Goal: Information Seeking & Learning: Learn about a topic

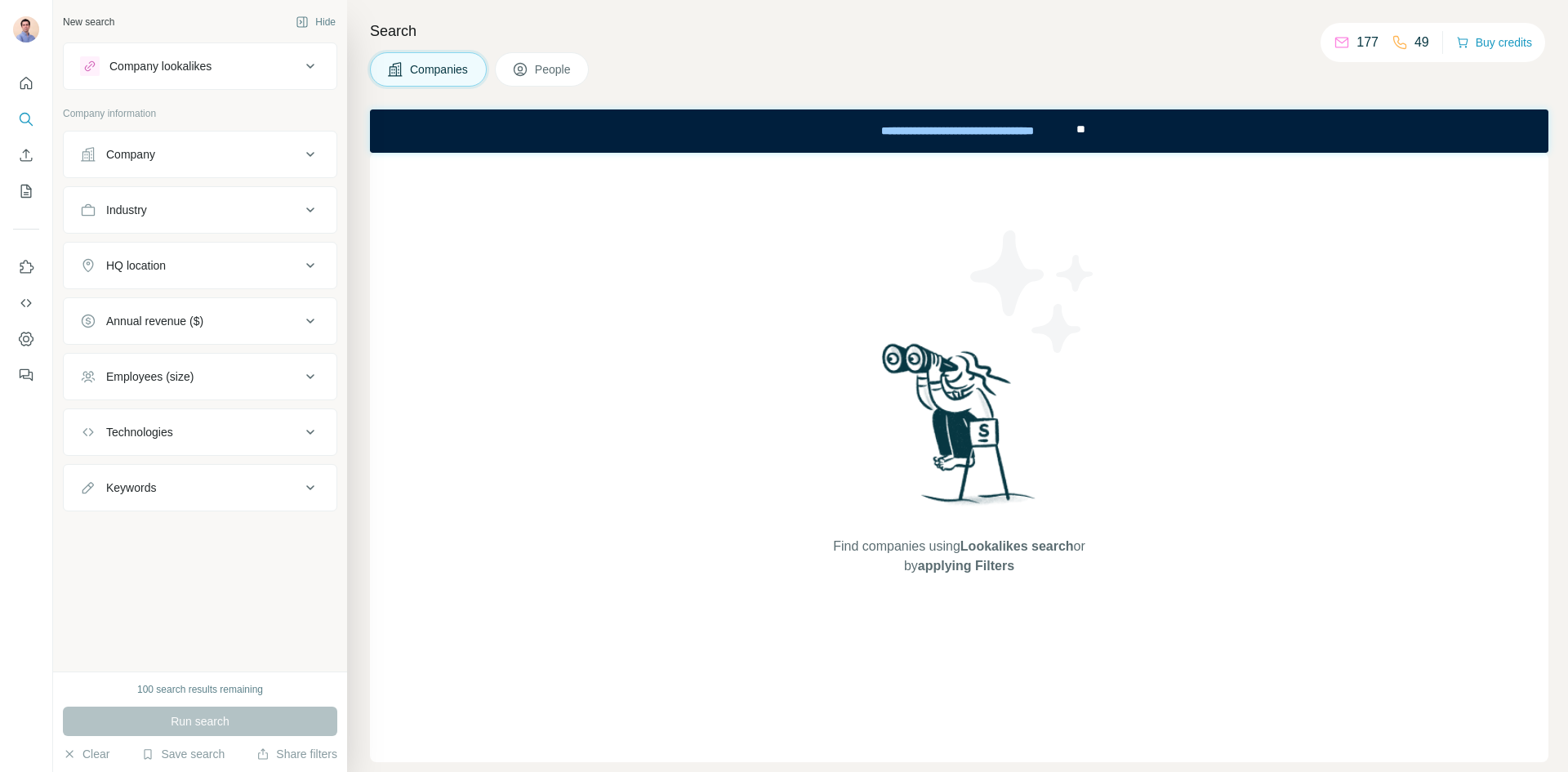
click at [204, 155] on div "Company" at bounding box center [191, 155] width 221 height 16
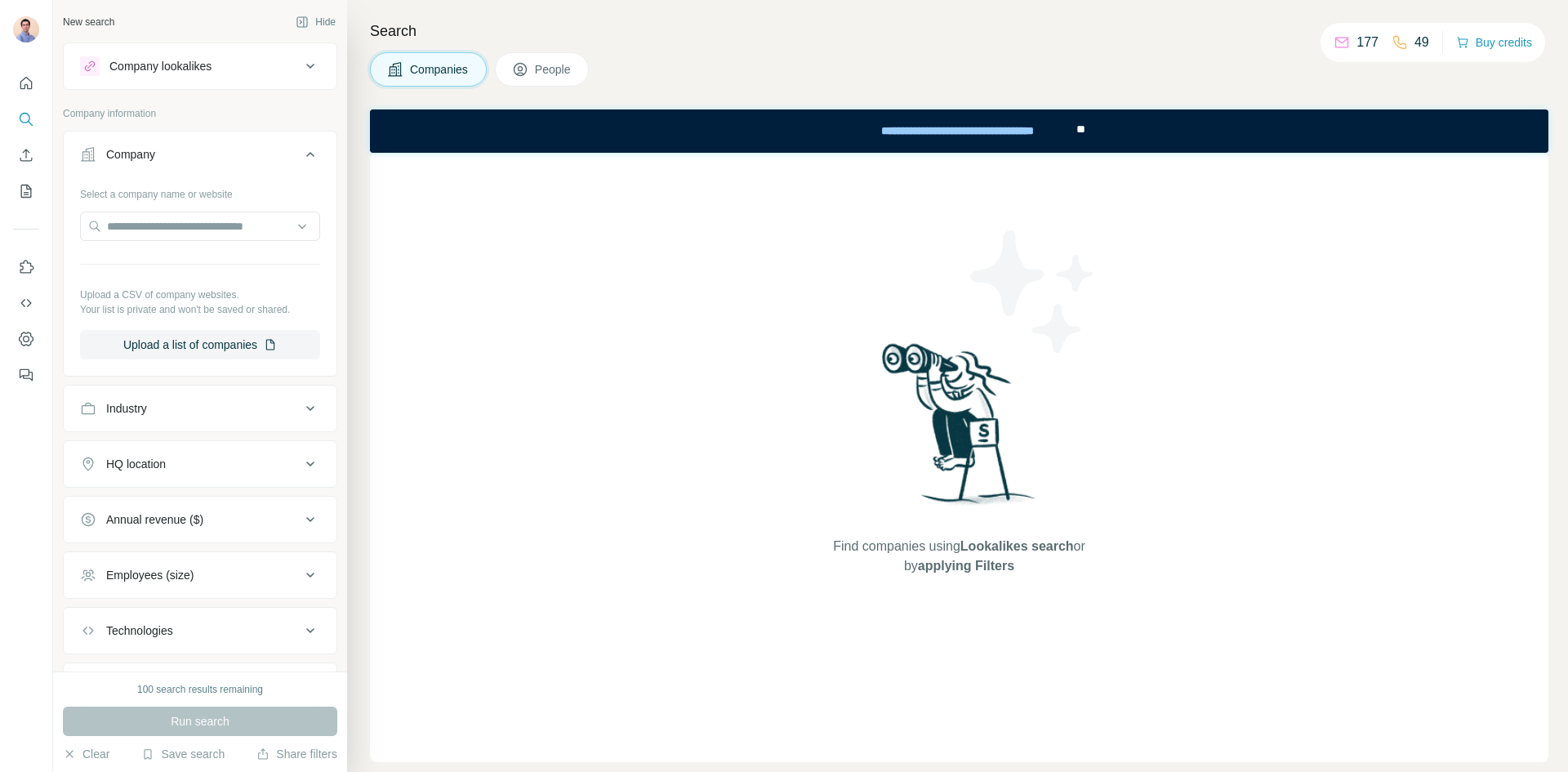
click at [204, 155] on div "Company" at bounding box center [191, 155] width 221 height 16
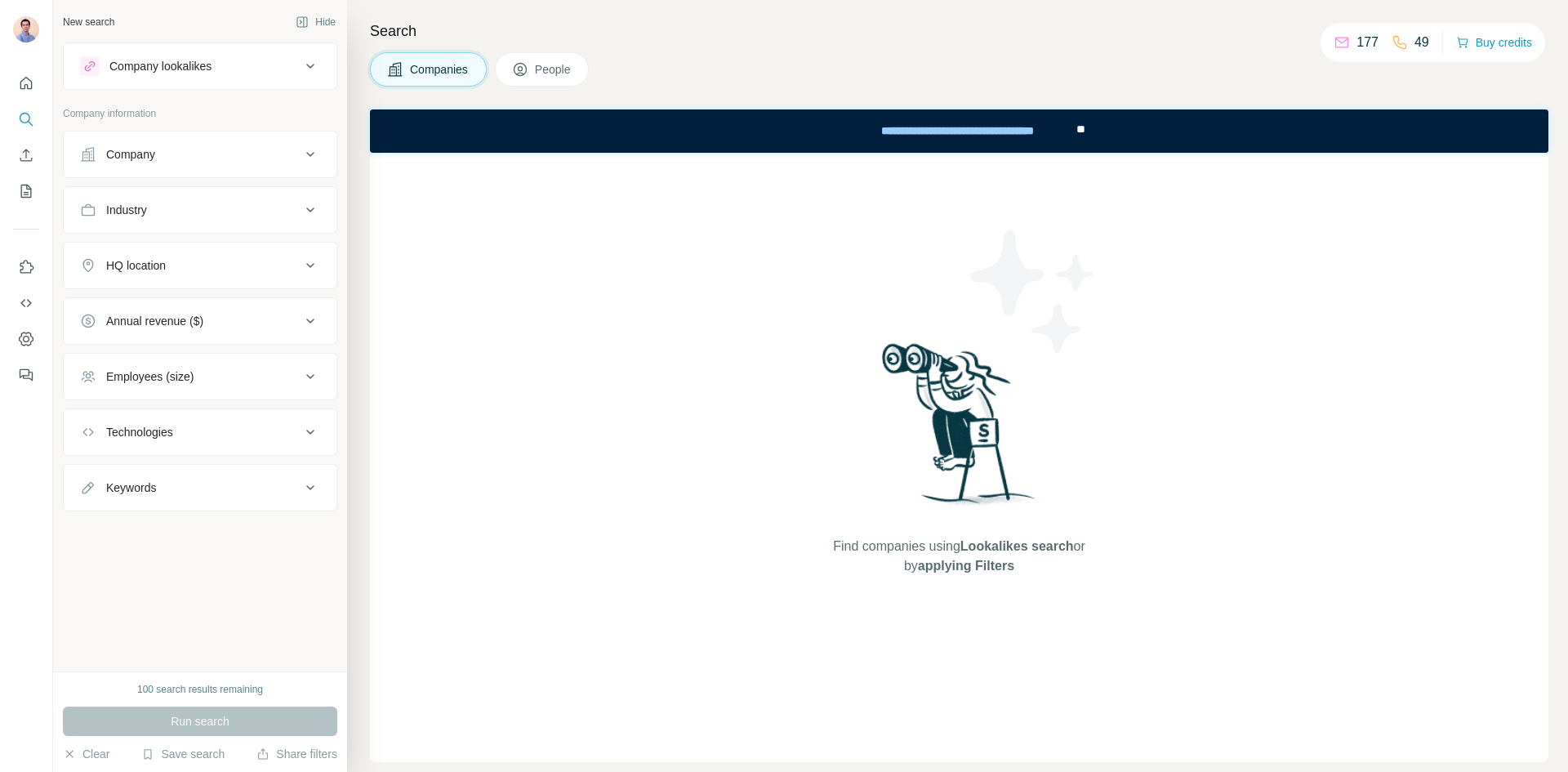
click at [202, 222] on button "Industry" at bounding box center [201, 210] width 273 height 39
click at [202, 222] on button "Industry" at bounding box center [201, 213] width 273 height 46
click at [208, 148] on div "Company" at bounding box center [191, 155] width 221 height 16
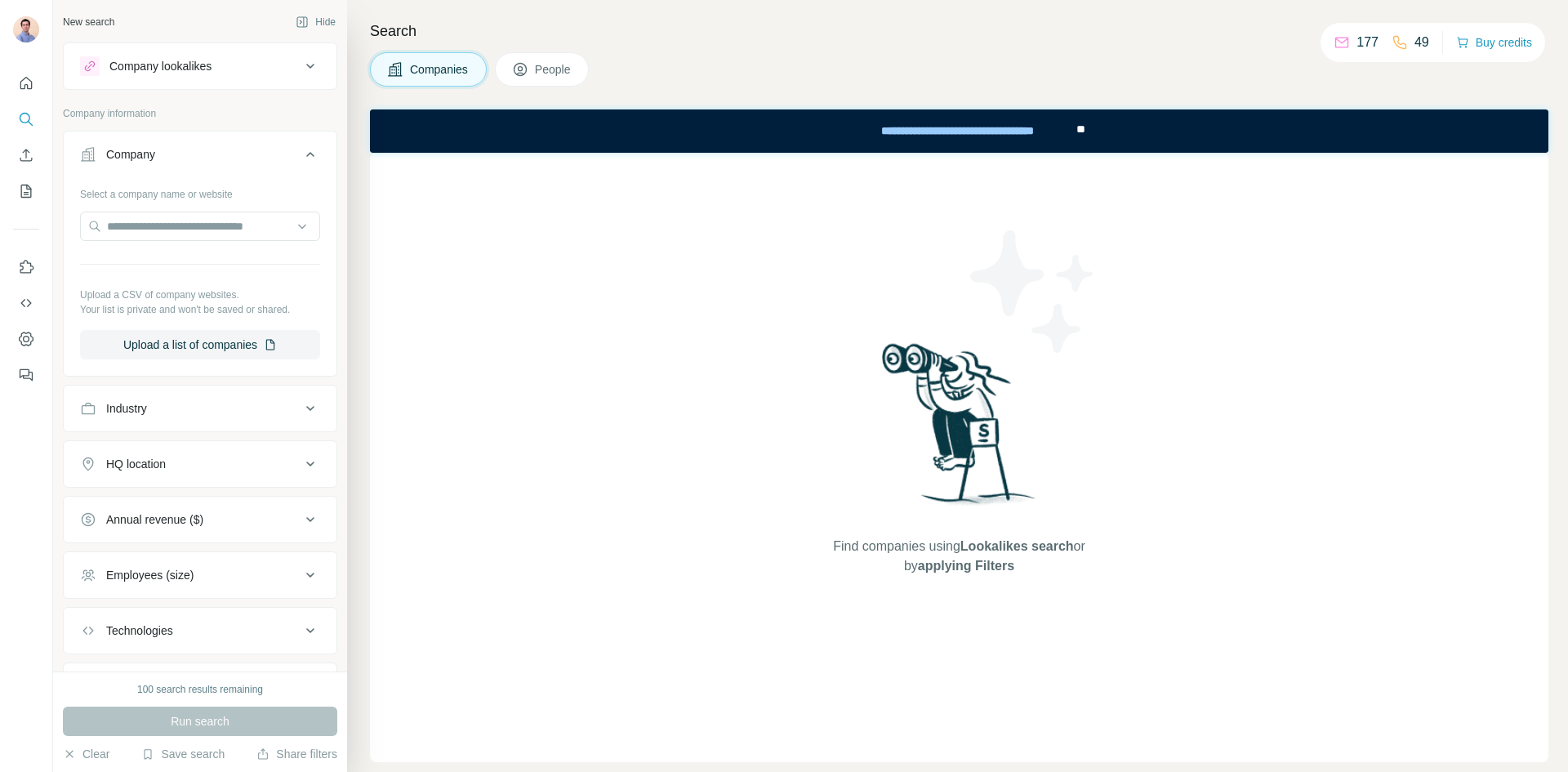
click at [208, 148] on div "Company" at bounding box center [191, 155] width 221 height 16
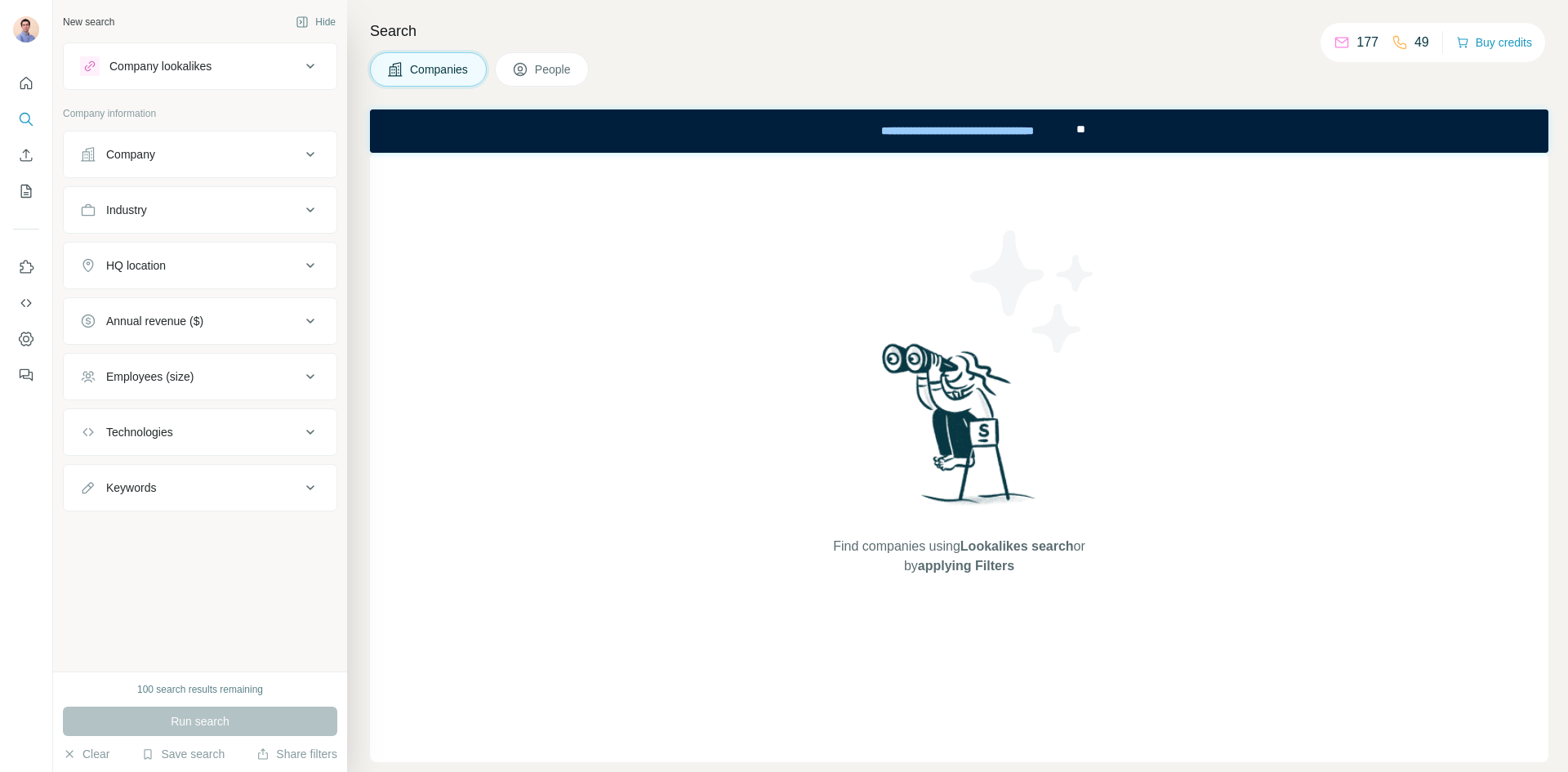
click at [183, 217] on div "Industry" at bounding box center [191, 210] width 221 height 16
drag, startPoint x: 221, startPoint y: 317, endPoint x: 240, endPoint y: 317, distance: 19.0
click at [221, 317] on div "HQ location" at bounding box center [191, 315] width 221 height 16
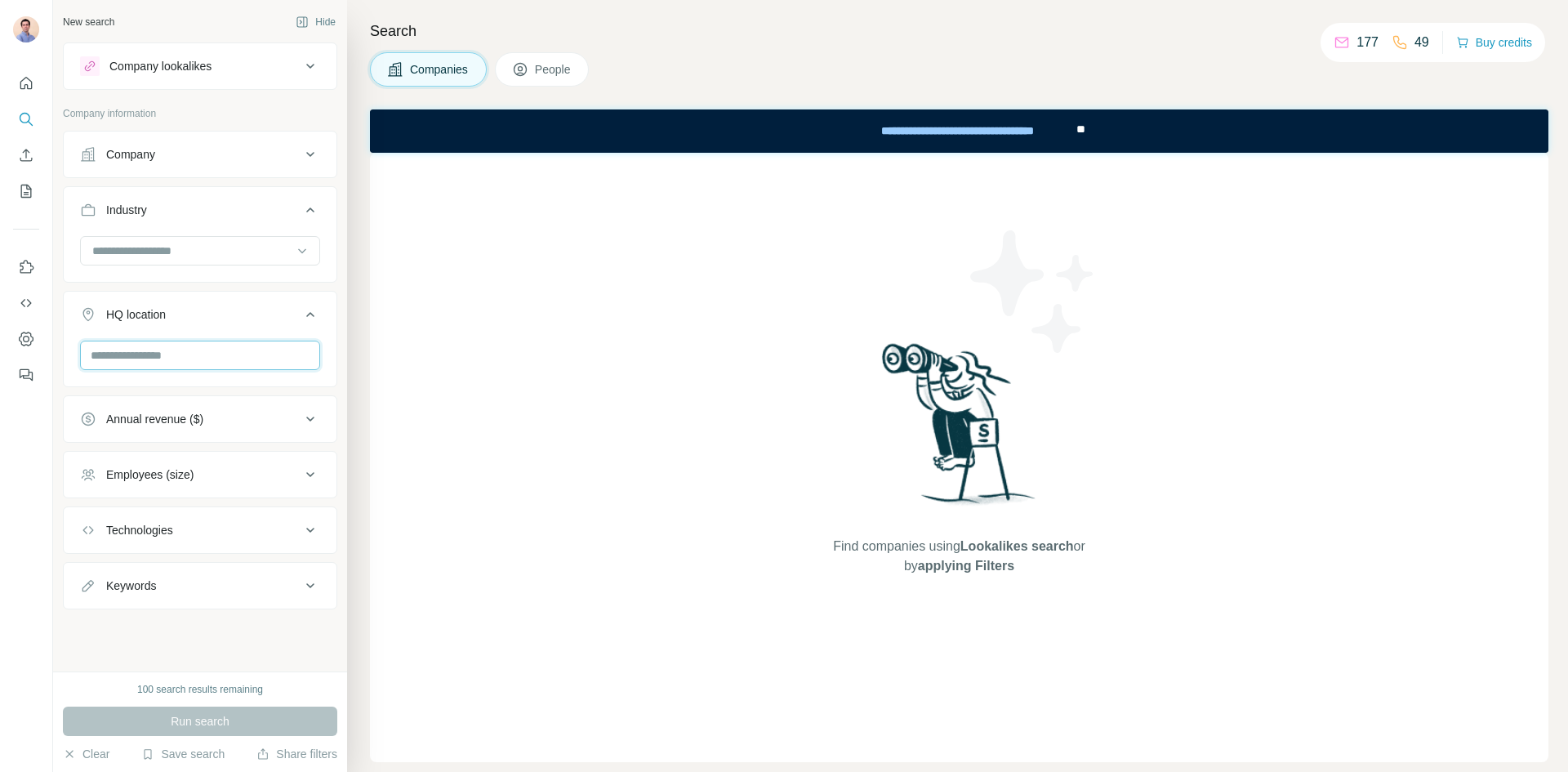
click at [155, 353] on input "text" at bounding box center [201, 355] width 240 height 30
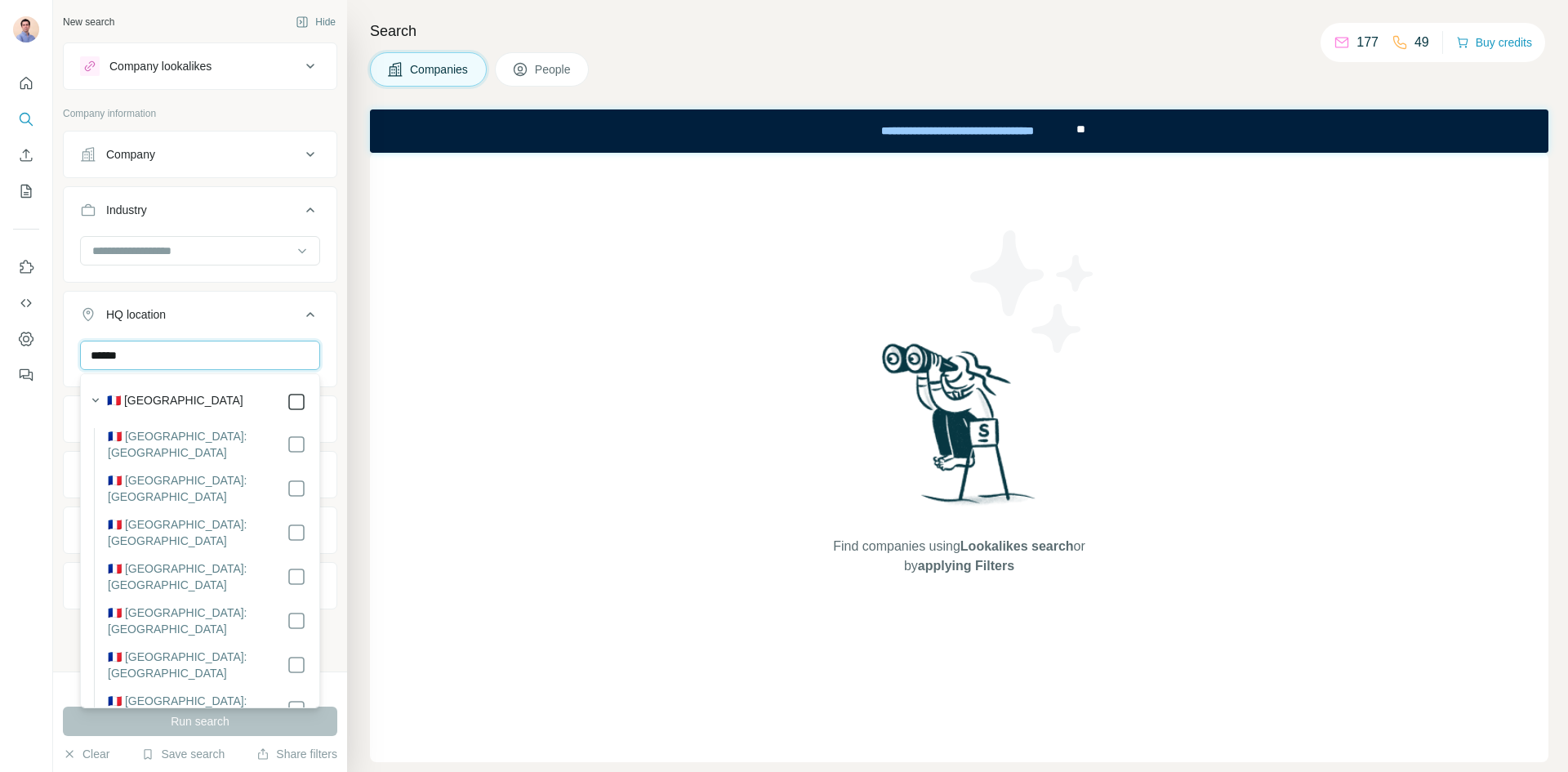
type input "******"
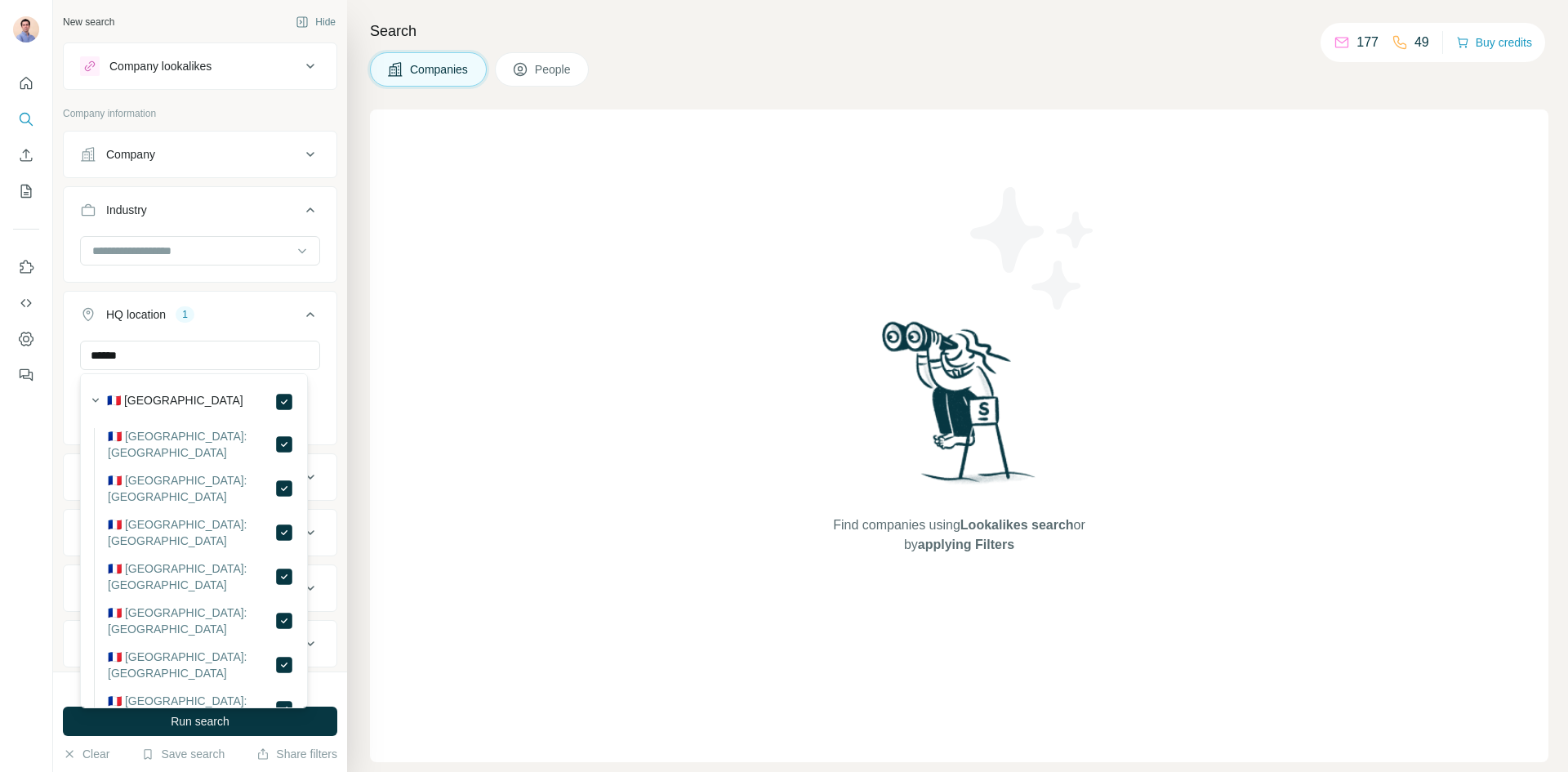
click at [305, 310] on icon at bounding box center [311, 315] width 20 height 20
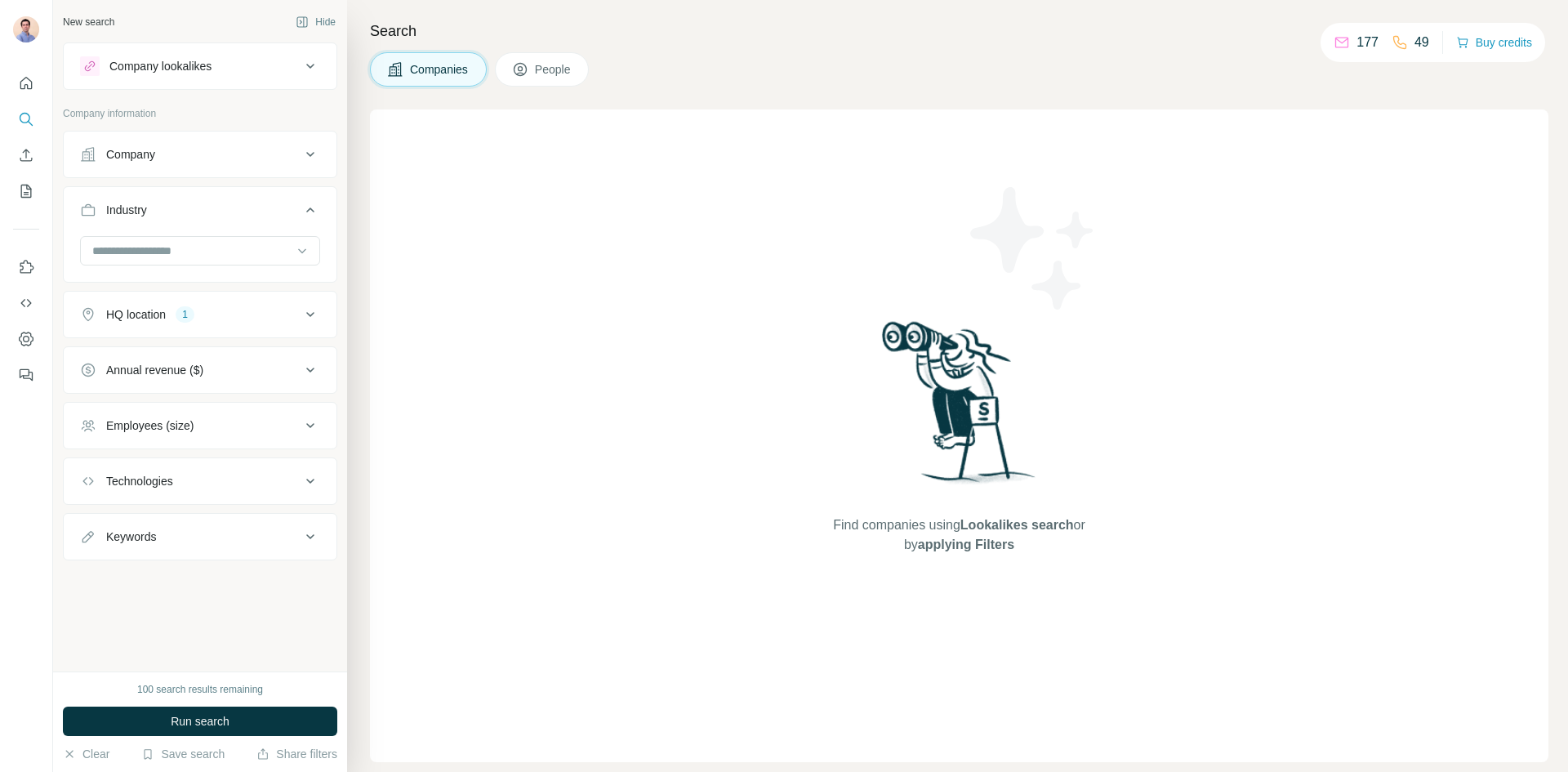
click at [246, 378] on div "Annual revenue ($)" at bounding box center [191, 370] width 221 height 16
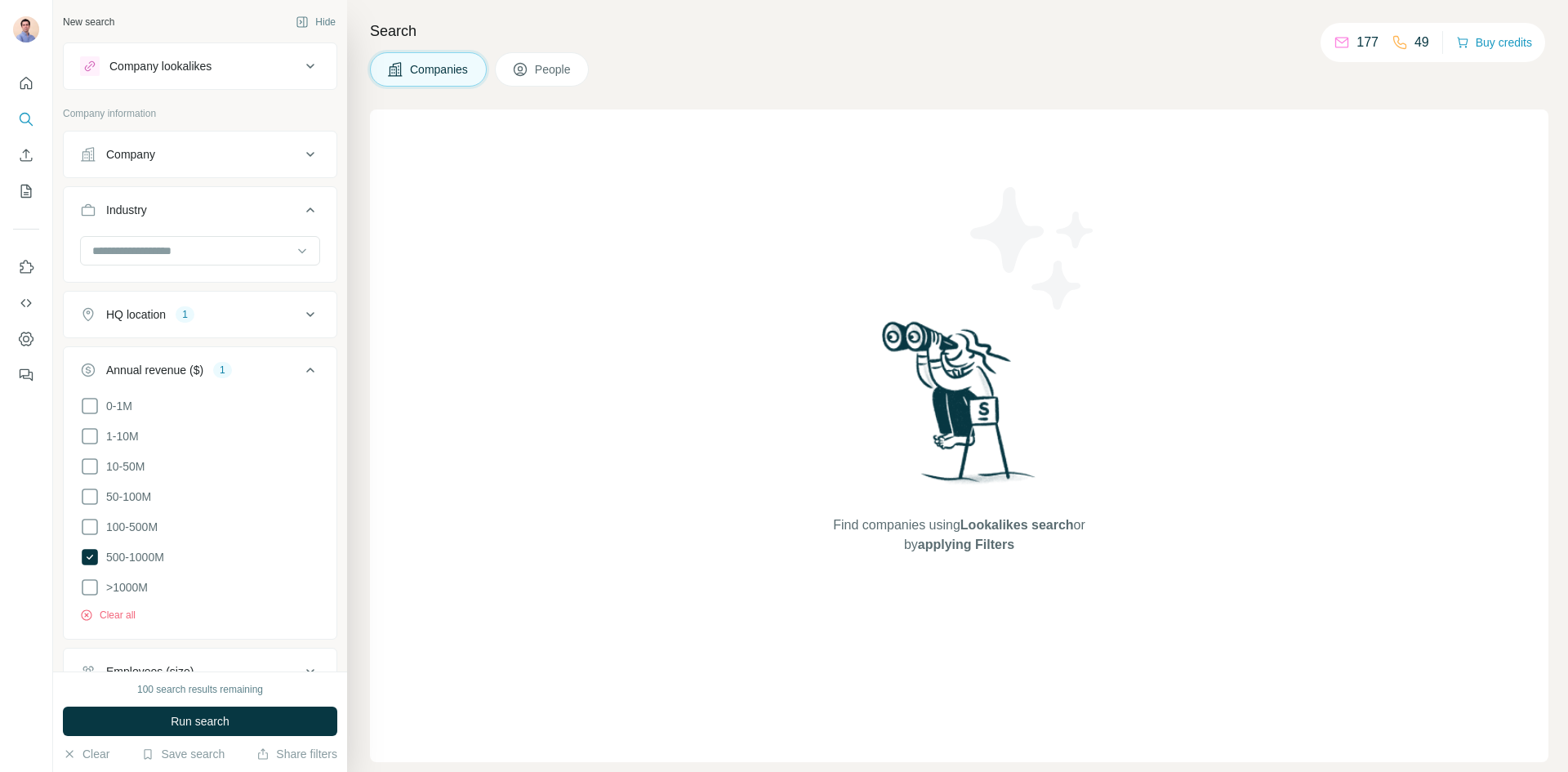
drag, startPoint x: 132, startPoint y: 521, endPoint x: 108, endPoint y: 599, distance: 81.6
click at [132, 521] on span "100-500M" at bounding box center [128, 527] width 58 height 16
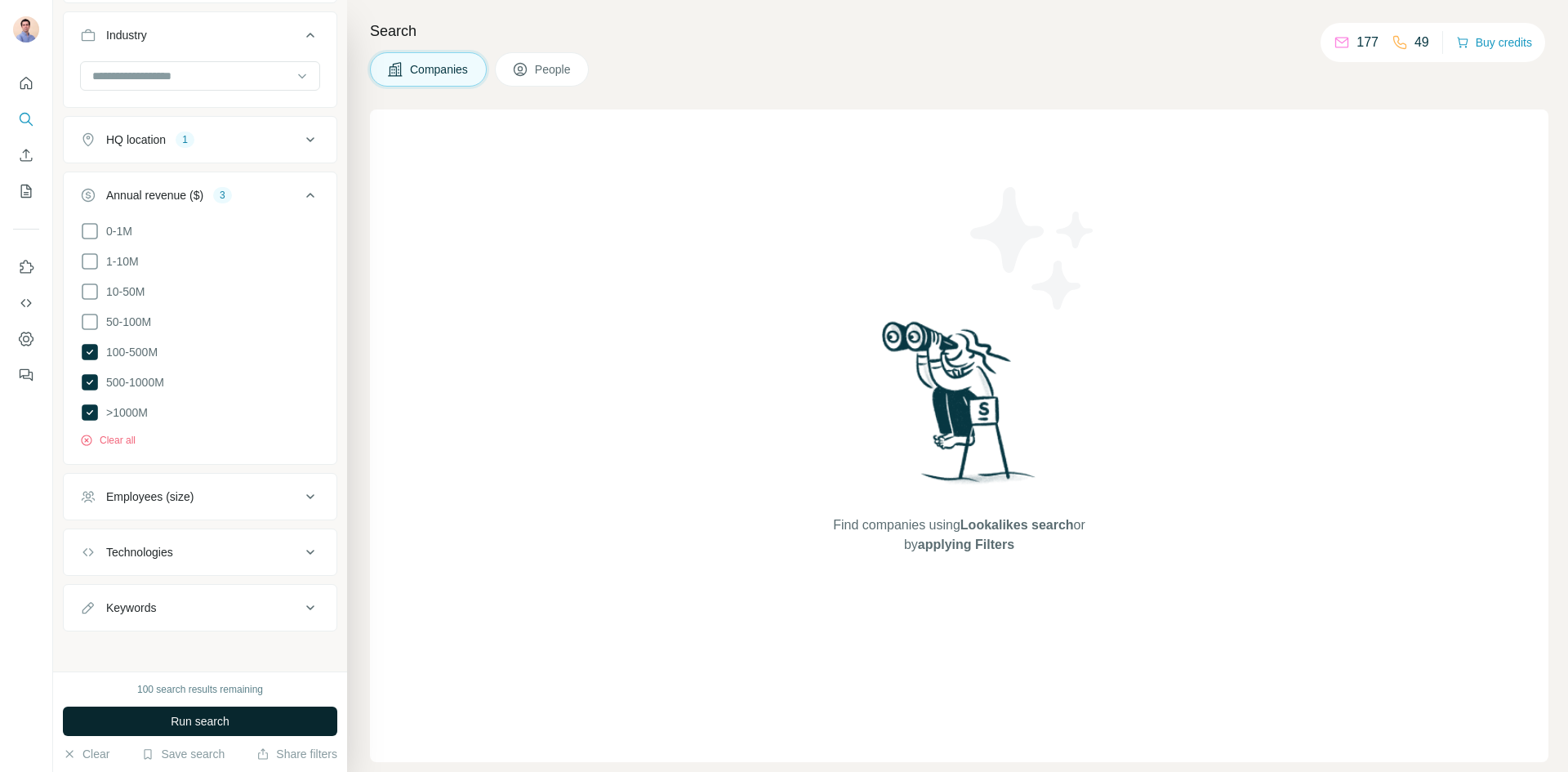
click at [190, 726] on span "Run search" at bounding box center [200, 721] width 59 height 16
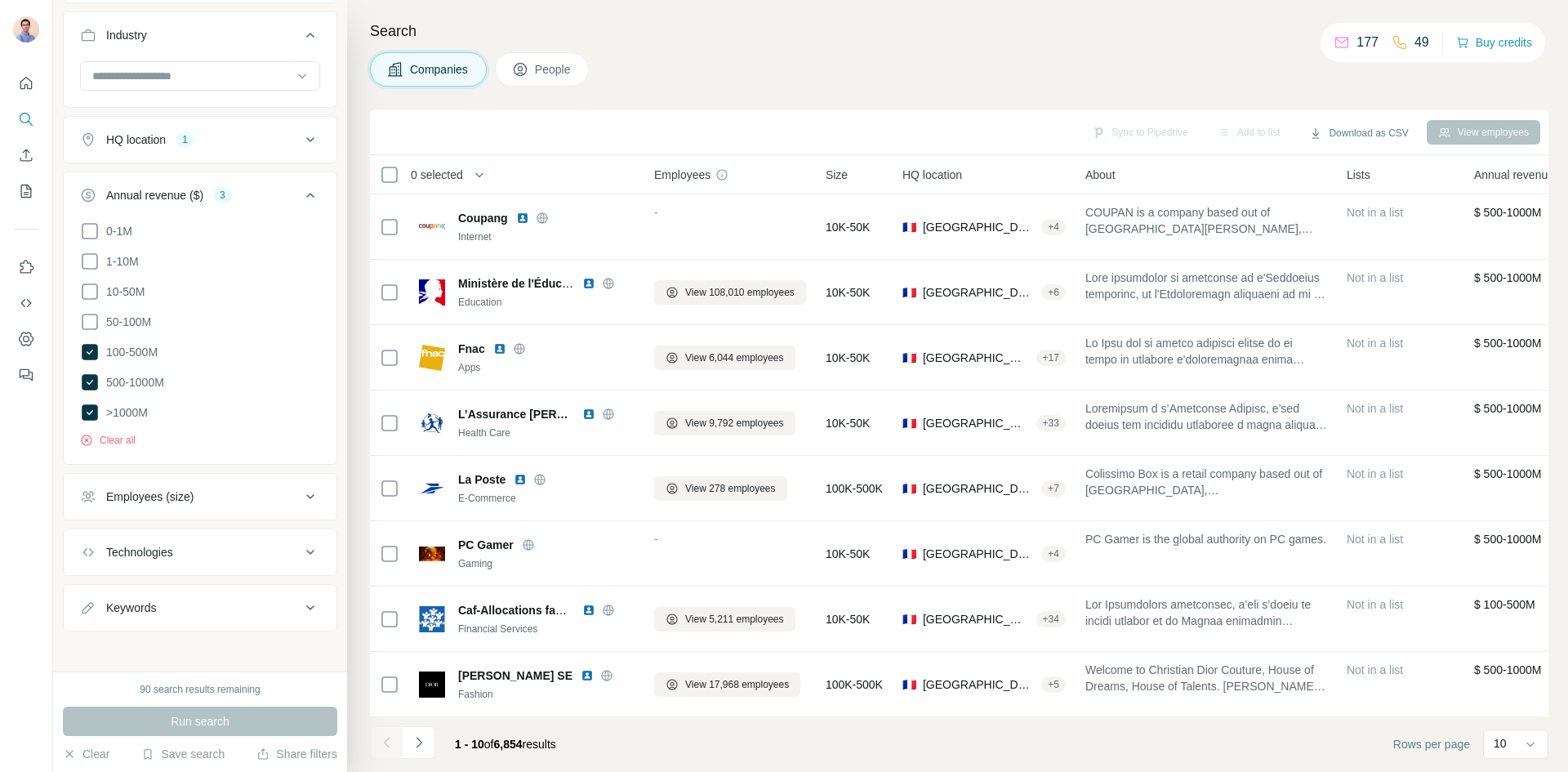
click at [565, 79] on button "People" at bounding box center [542, 70] width 95 height 34
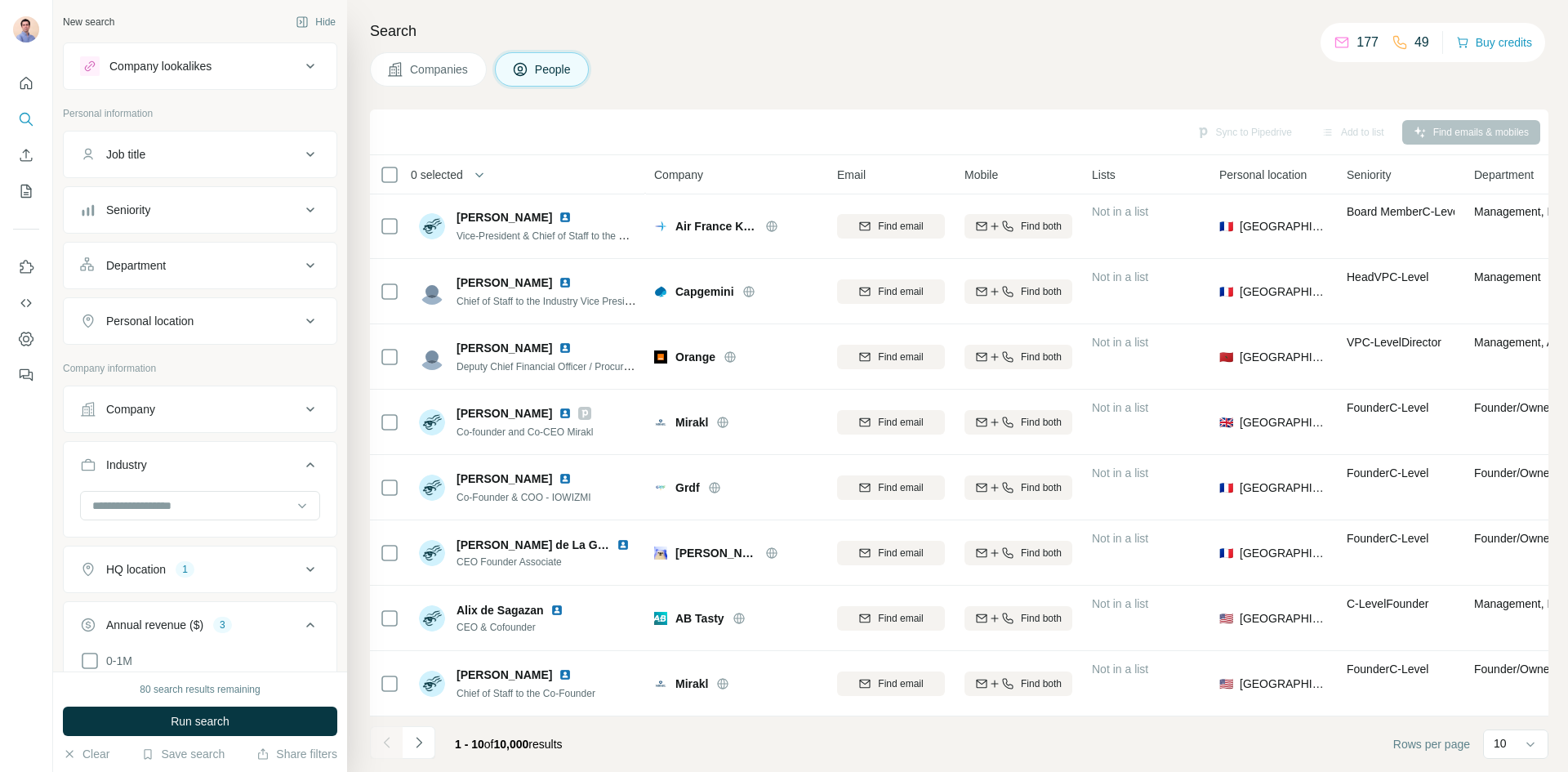
click at [1357, 40] on p "177" at bounding box center [1367, 42] width 22 height 20
drag, startPoint x: 1356, startPoint y: 40, endPoint x: 1365, endPoint y: 40, distance: 9.0
click at [1357, 40] on p "177" at bounding box center [1367, 42] width 22 height 20
click at [1415, 40] on p "49" at bounding box center [1422, 42] width 14 height 20
click at [1421, 40] on p "49" at bounding box center [1422, 42] width 14 height 20
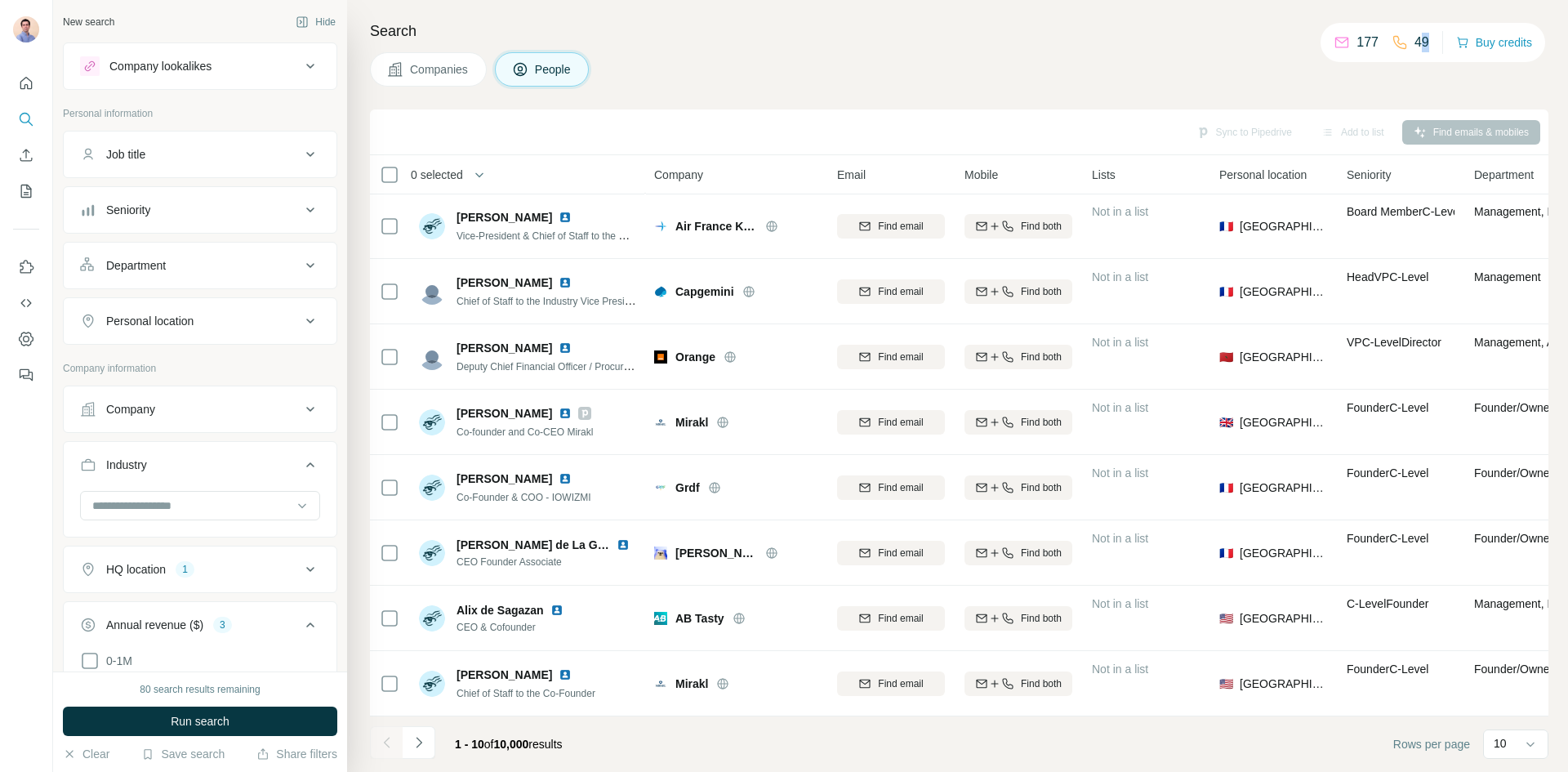
click at [1415, 40] on p "49" at bounding box center [1422, 42] width 14 height 20
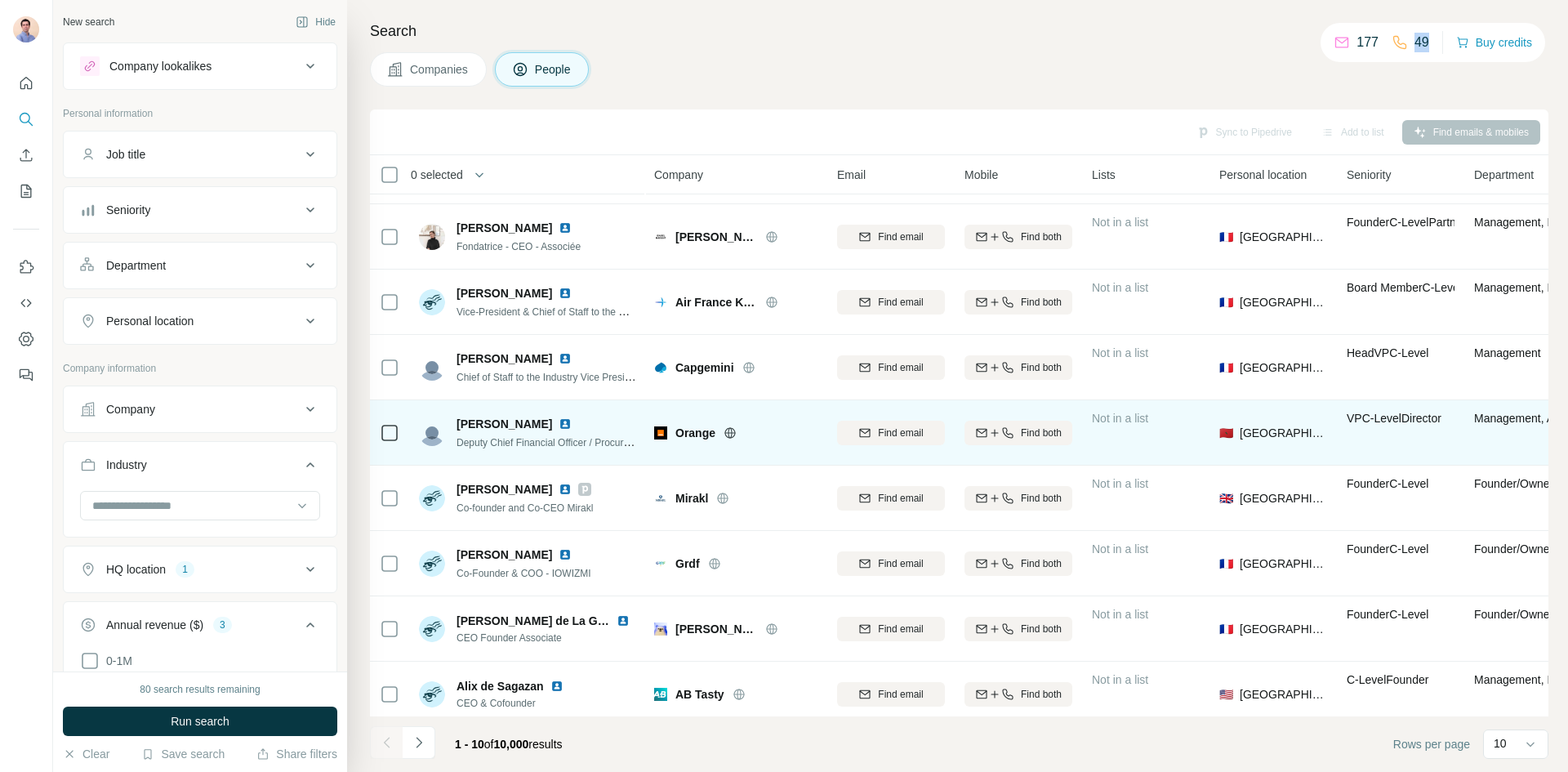
scroll to position [140, 0]
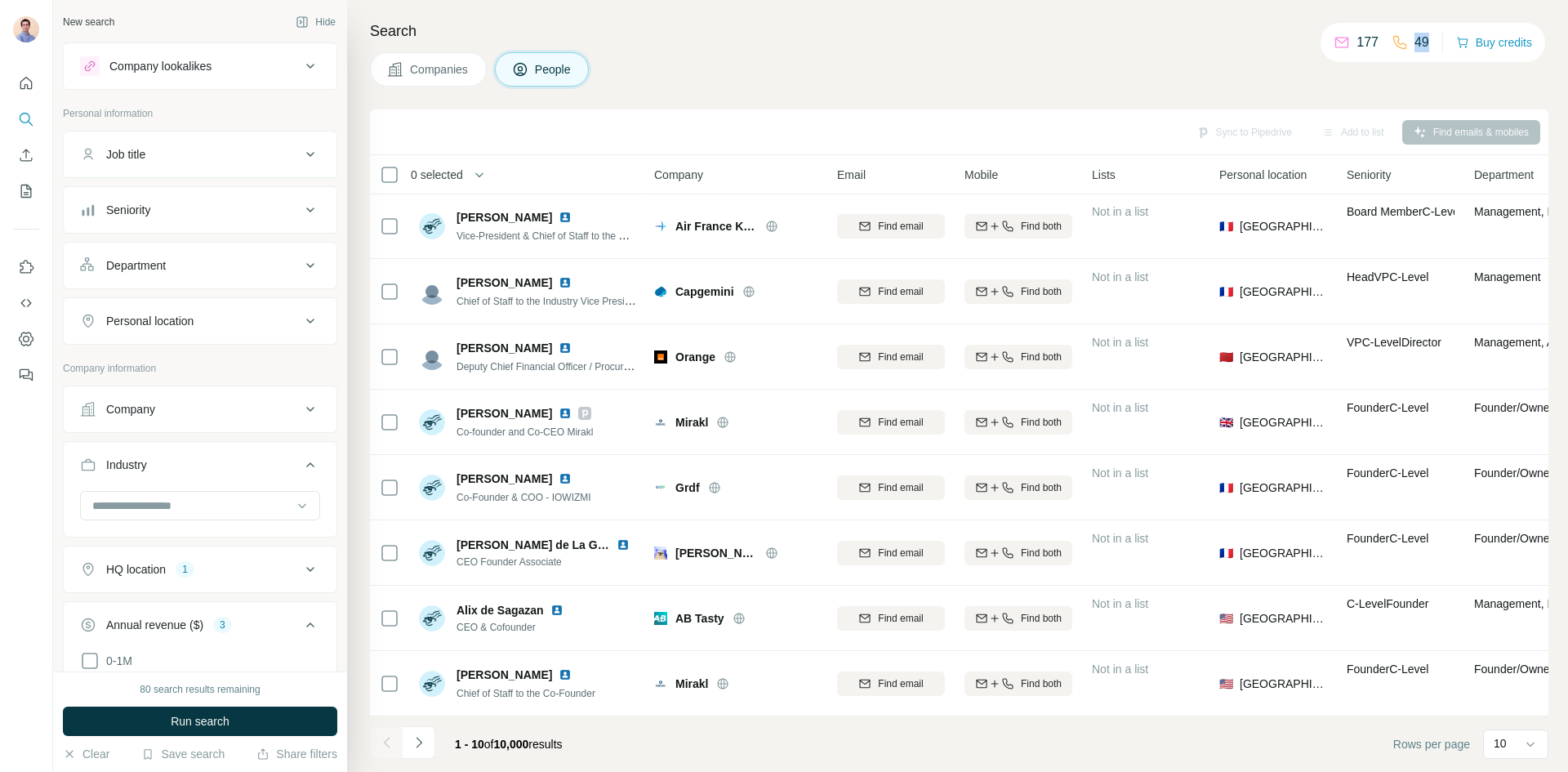
drag, startPoint x: 200, startPoint y: 157, endPoint x: 157, endPoint y: 179, distance: 48.3
click at [200, 157] on div "Job title" at bounding box center [191, 155] width 221 height 16
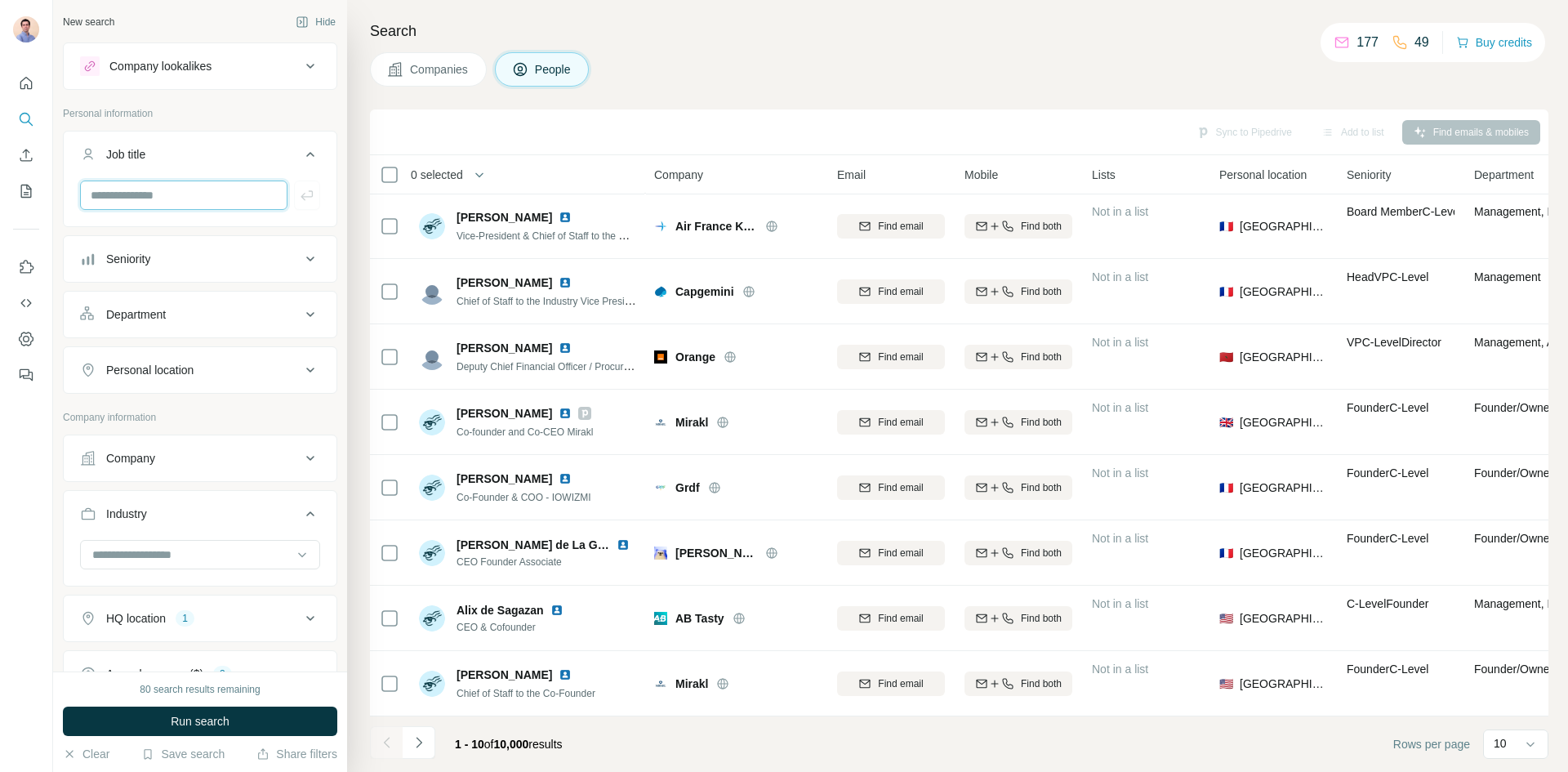
click at [156, 192] on input "text" at bounding box center [184, 195] width 208 height 30
type input "*"
type input "**********"
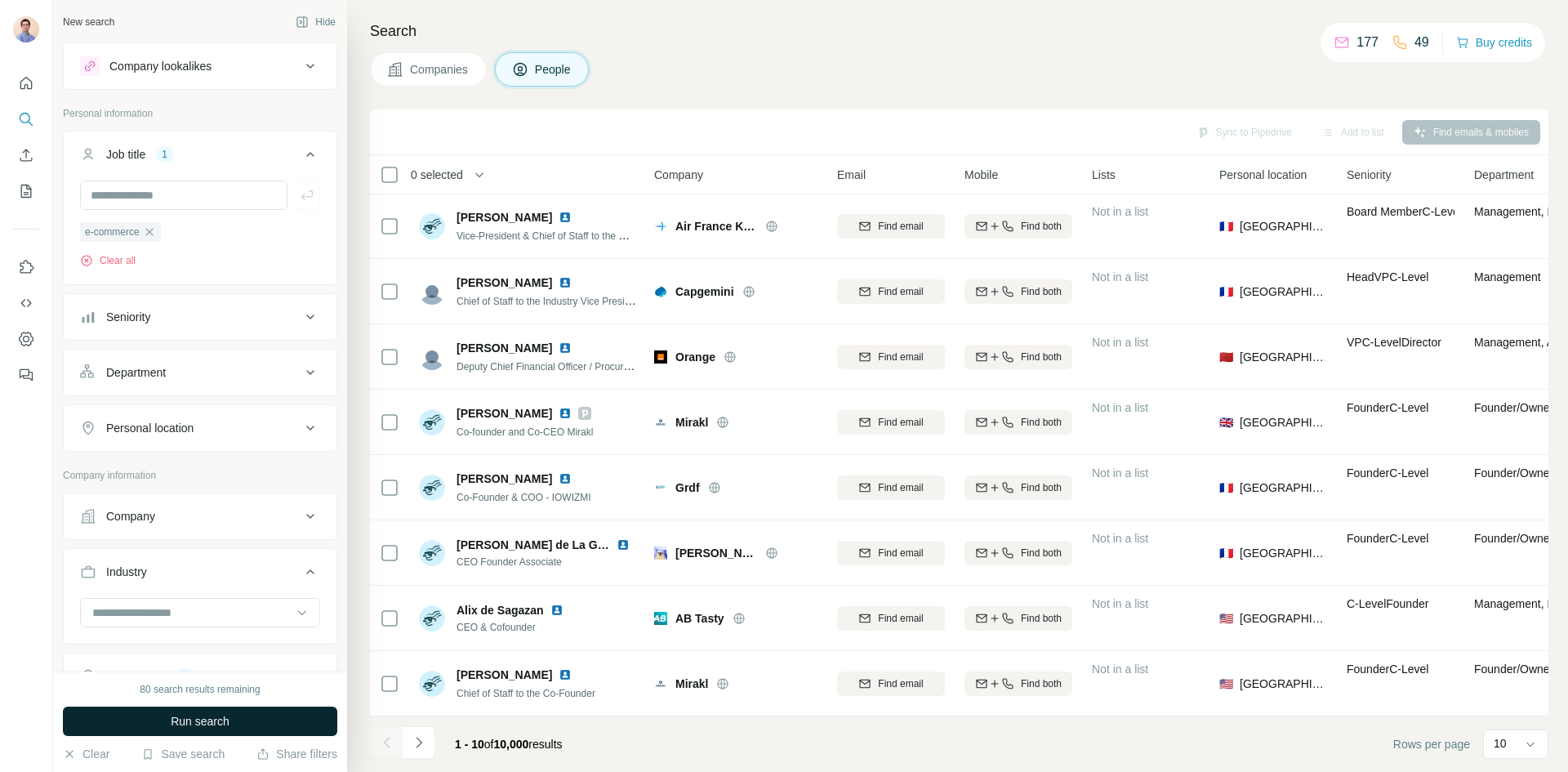
click at [222, 719] on span "Run search" at bounding box center [200, 721] width 59 height 16
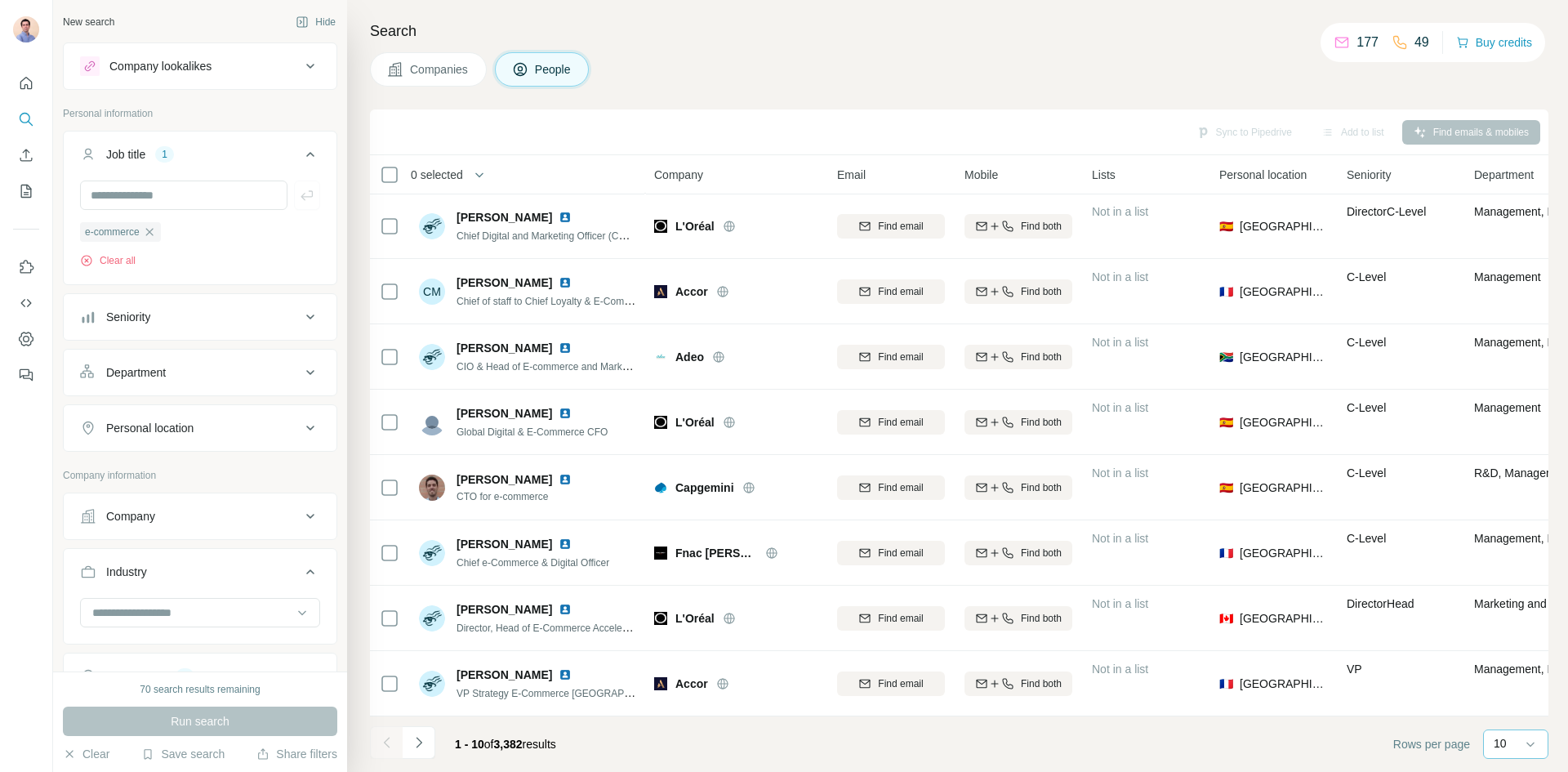
click at [1518, 744] on div "10" at bounding box center [1514, 743] width 41 height 16
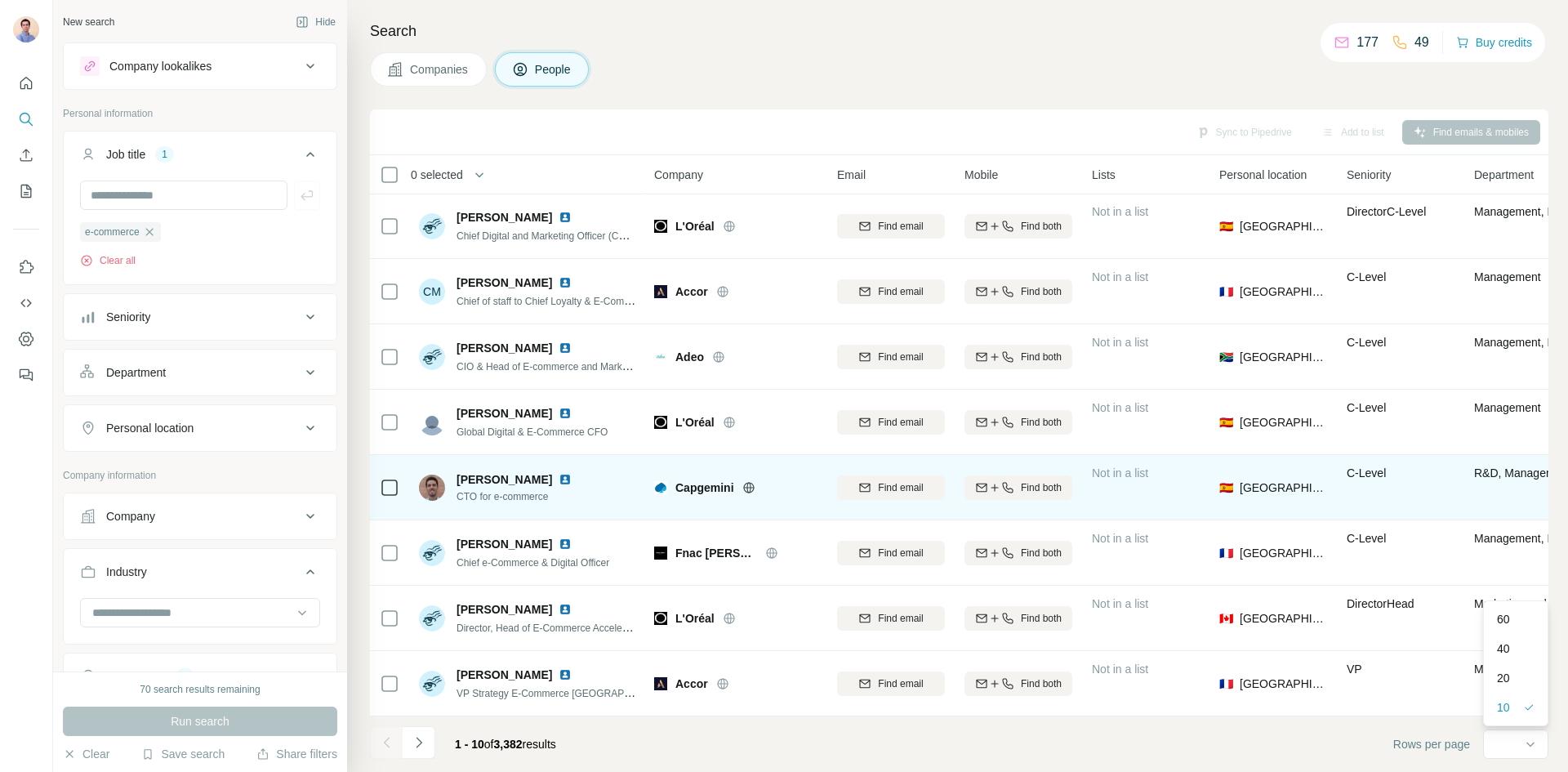
drag, startPoint x: 1504, startPoint y: 612, endPoint x: 891, endPoint y: 475, distance: 628.1
click at [1504, 612] on p "60" at bounding box center [1504, 619] width 13 height 16
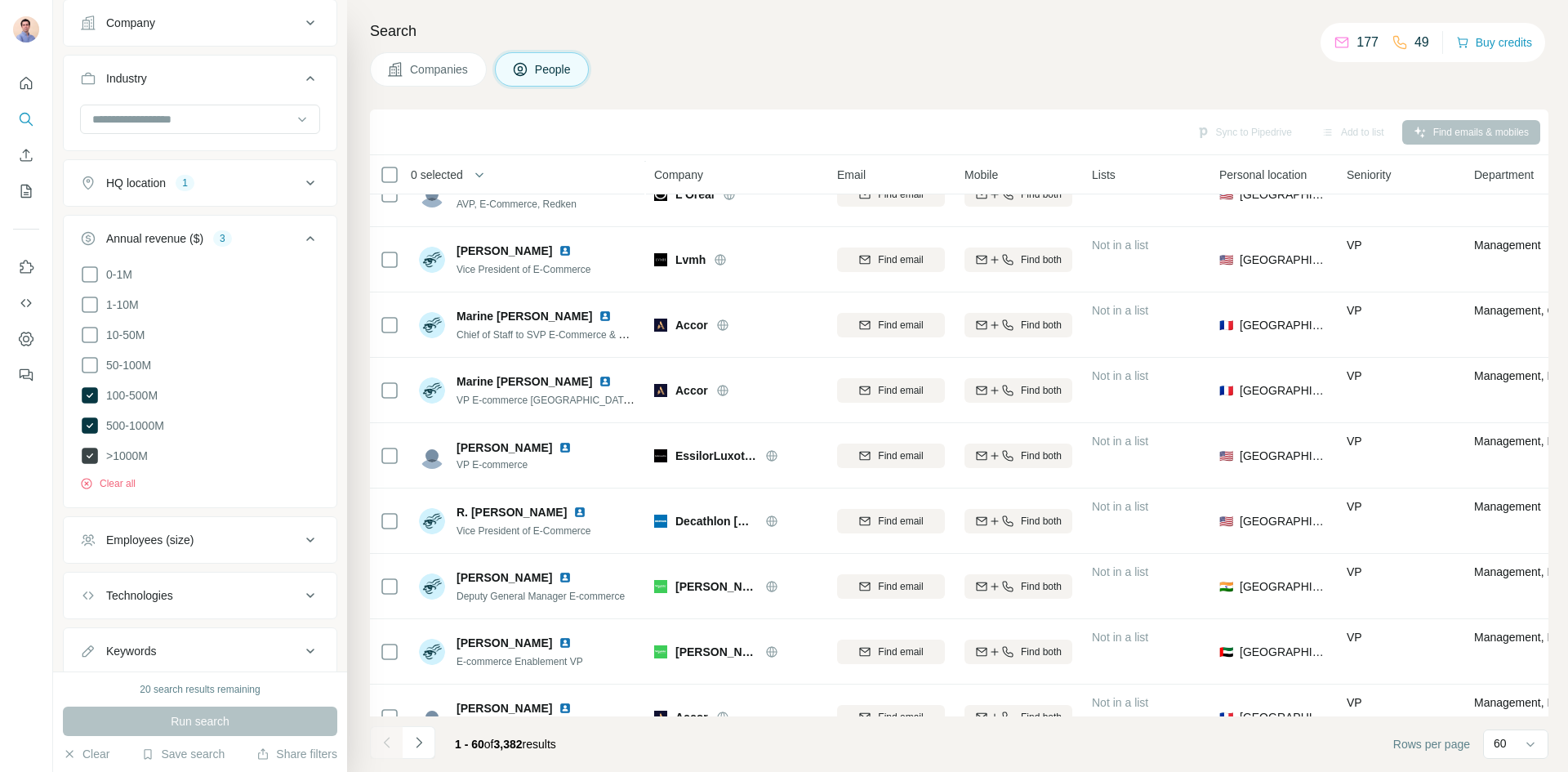
scroll to position [492, 0]
click at [89, 455] on icon at bounding box center [89, 457] width 16 height 16
click at [220, 730] on button "Run search" at bounding box center [201, 721] width 275 height 30
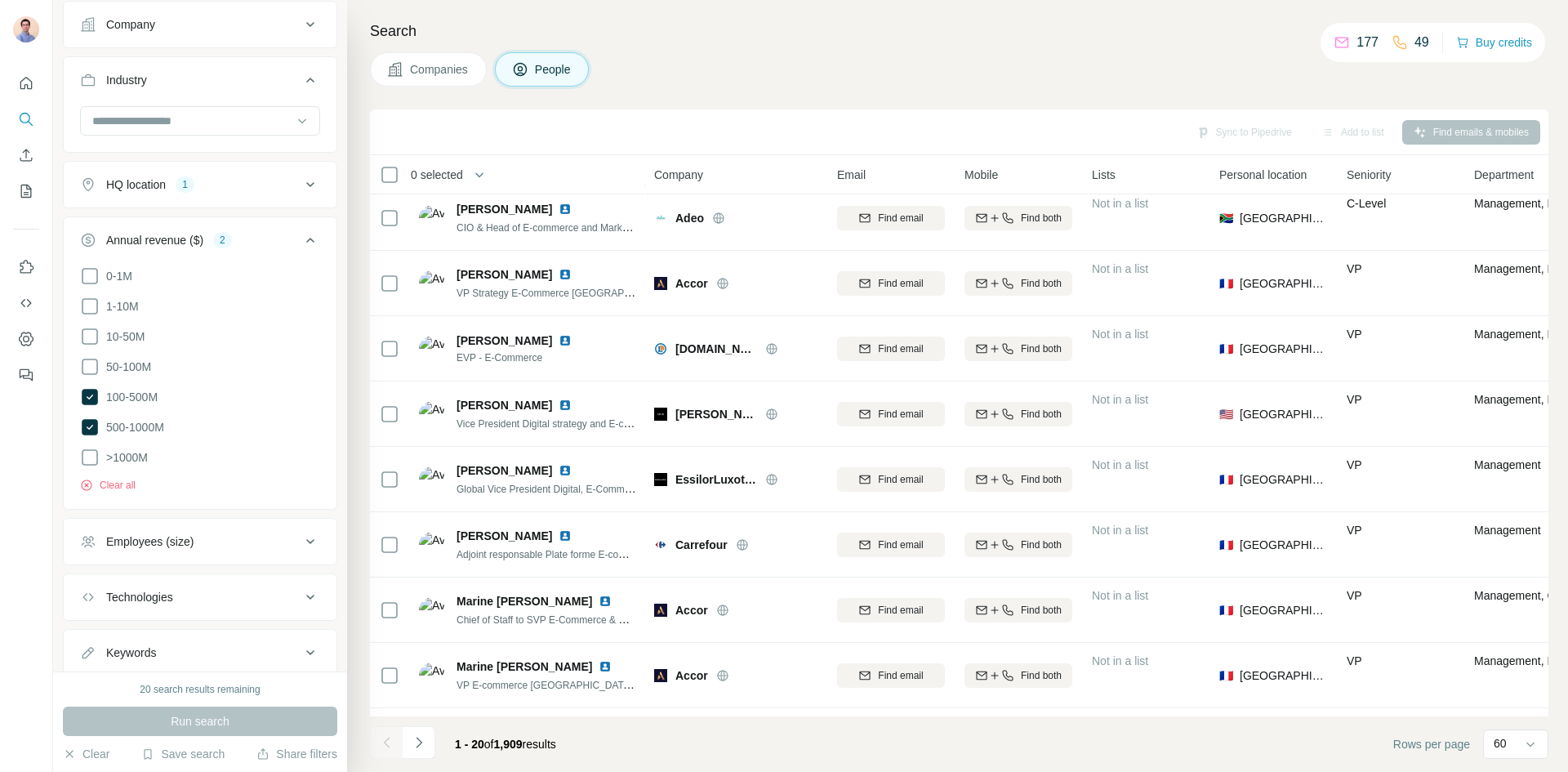
scroll to position [794, 0]
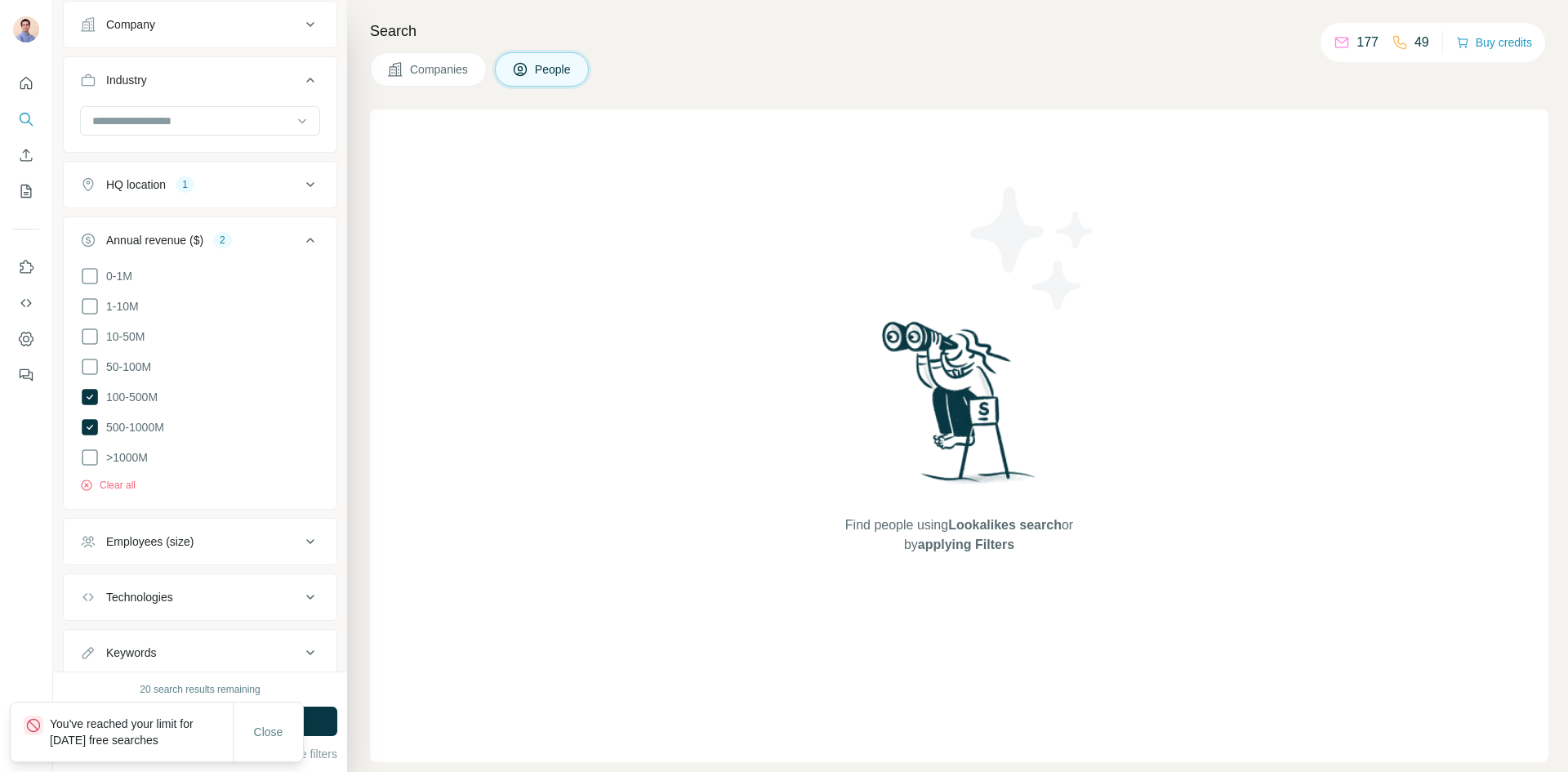
drag, startPoint x: 270, startPoint y: 730, endPoint x: 337, endPoint y: 685, distance: 80.7
click at [270, 730] on span "Close" at bounding box center [268, 732] width 30 height 16
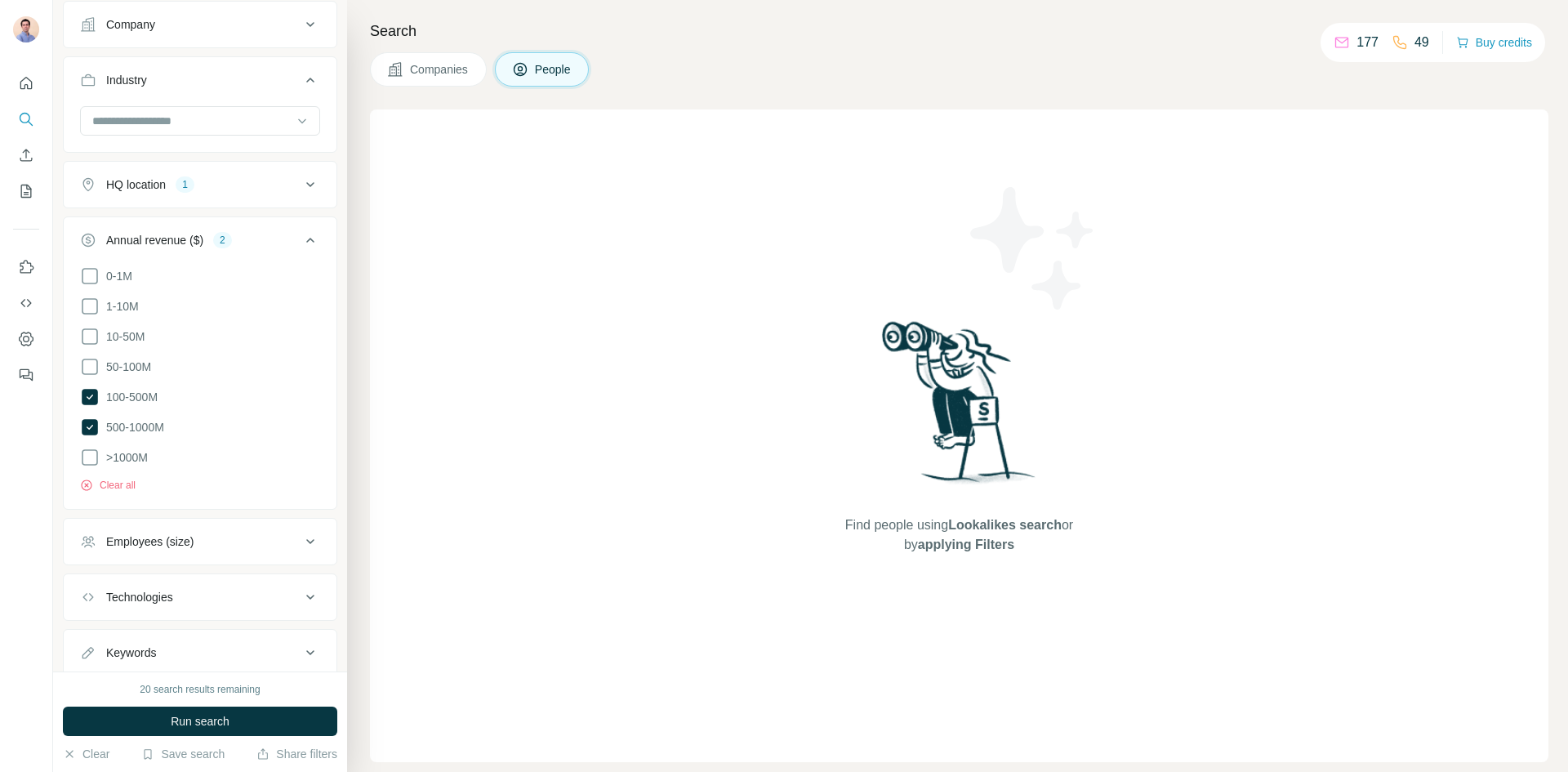
click at [440, 60] on button "Companies" at bounding box center [427, 70] width 117 height 34
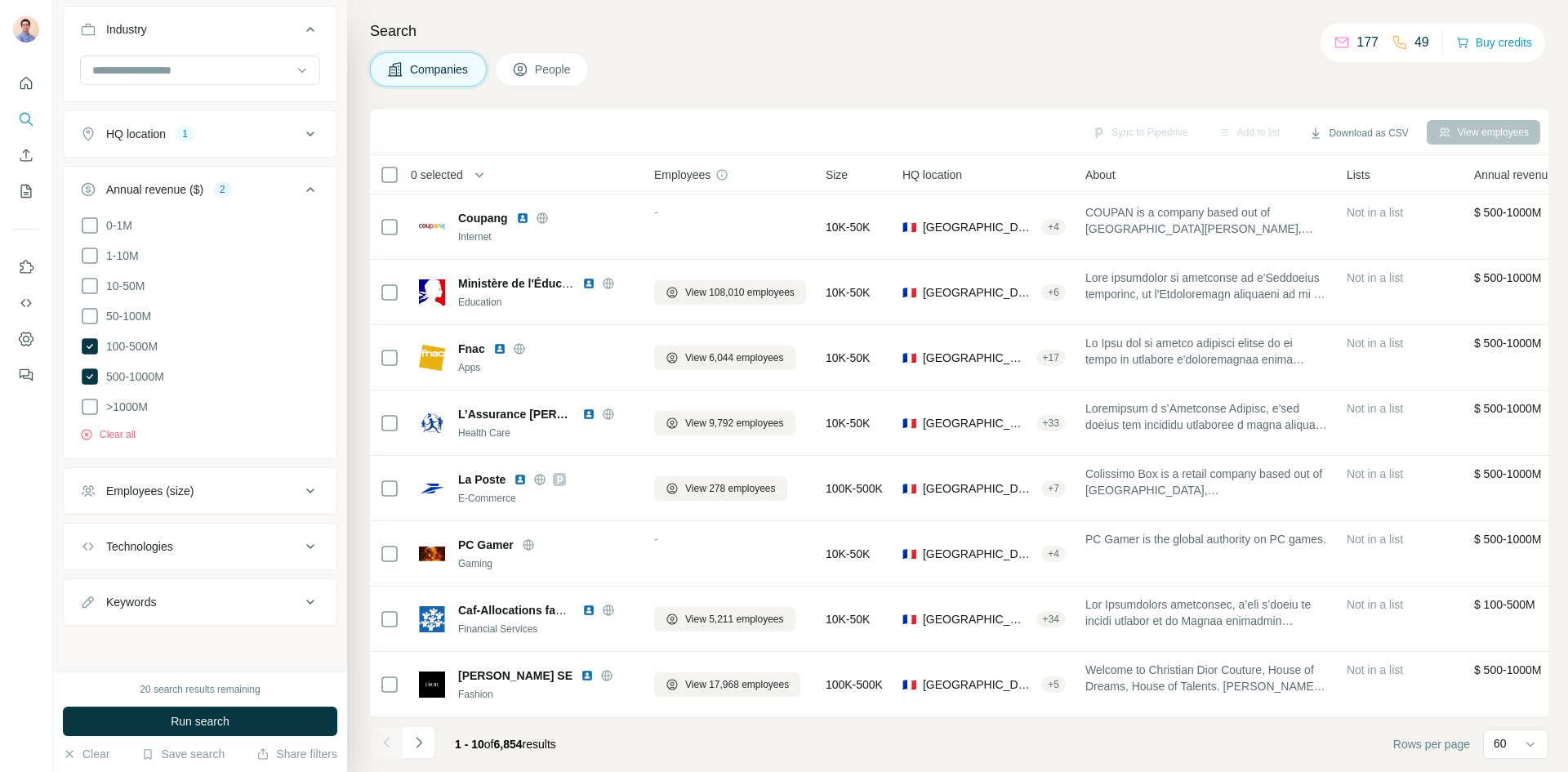
scroll to position [174, 0]
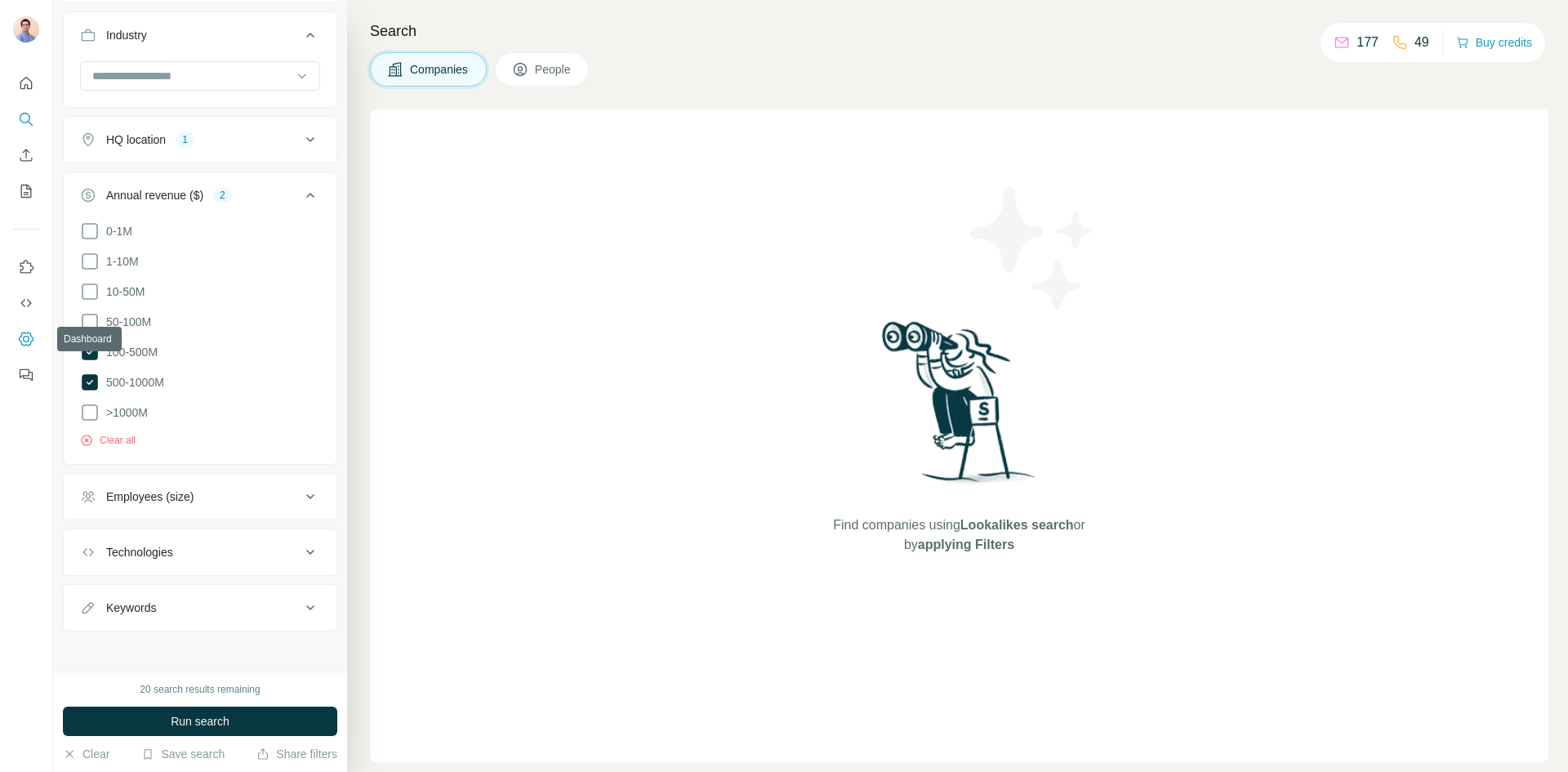
click at [26, 340] on icon "Dashboard" at bounding box center [26, 339] width 16 height 16
click at [206, 725] on span "Run search" at bounding box center [200, 721] width 59 height 16
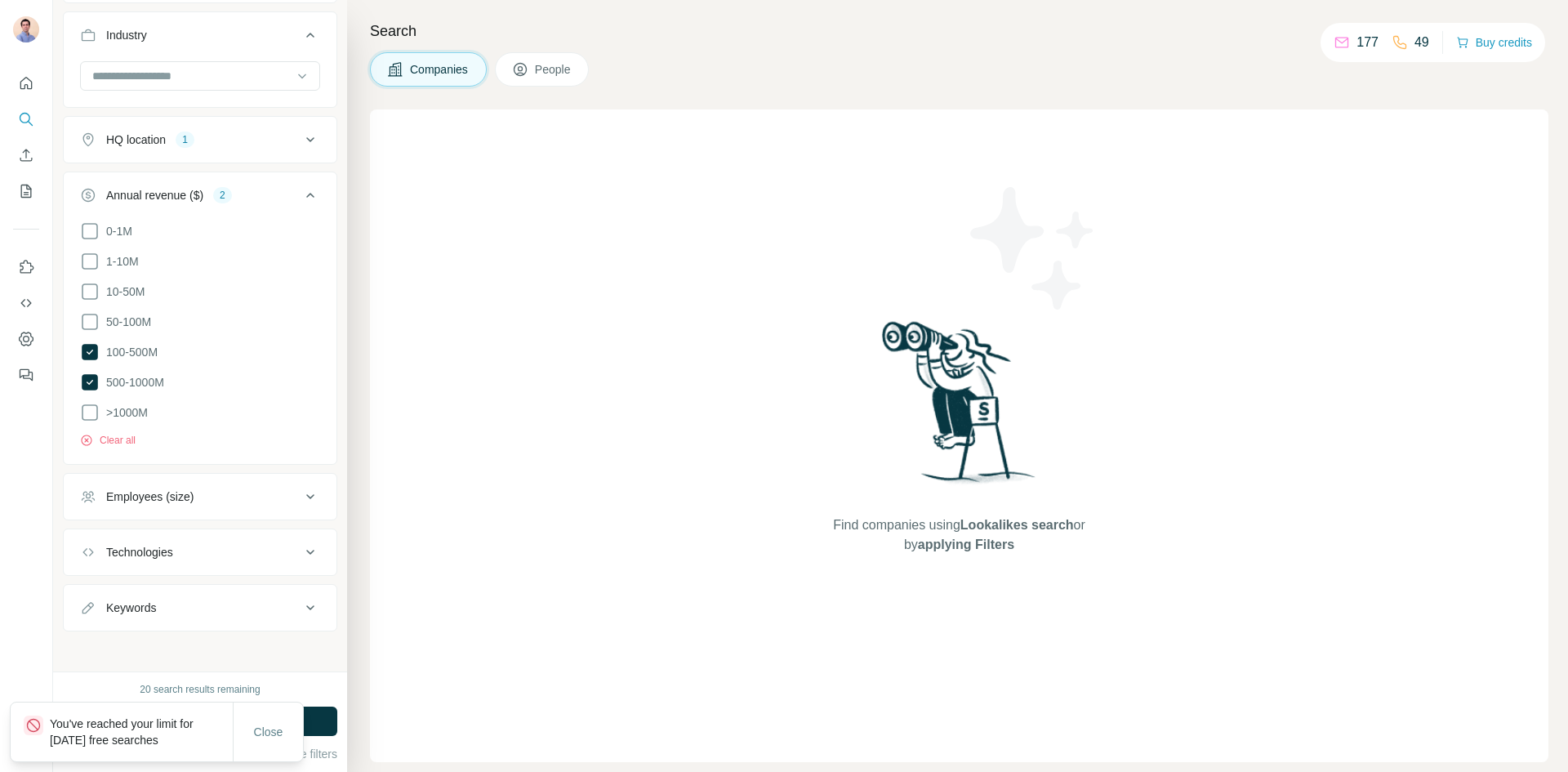
click at [557, 69] on span "People" at bounding box center [554, 70] width 38 height 16
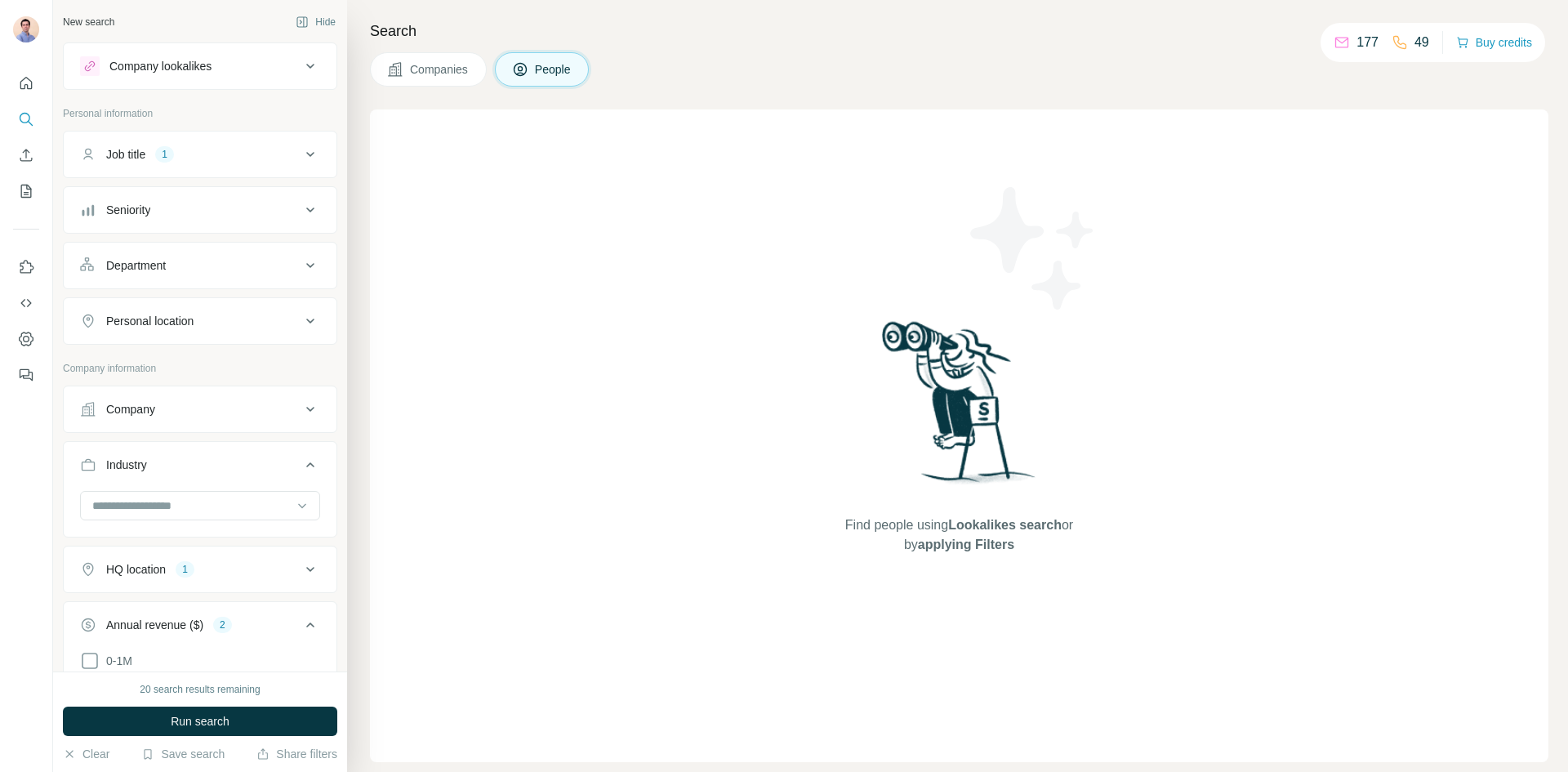
click at [189, 65] on div "Company lookalikes" at bounding box center [160, 66] width 102 height 16
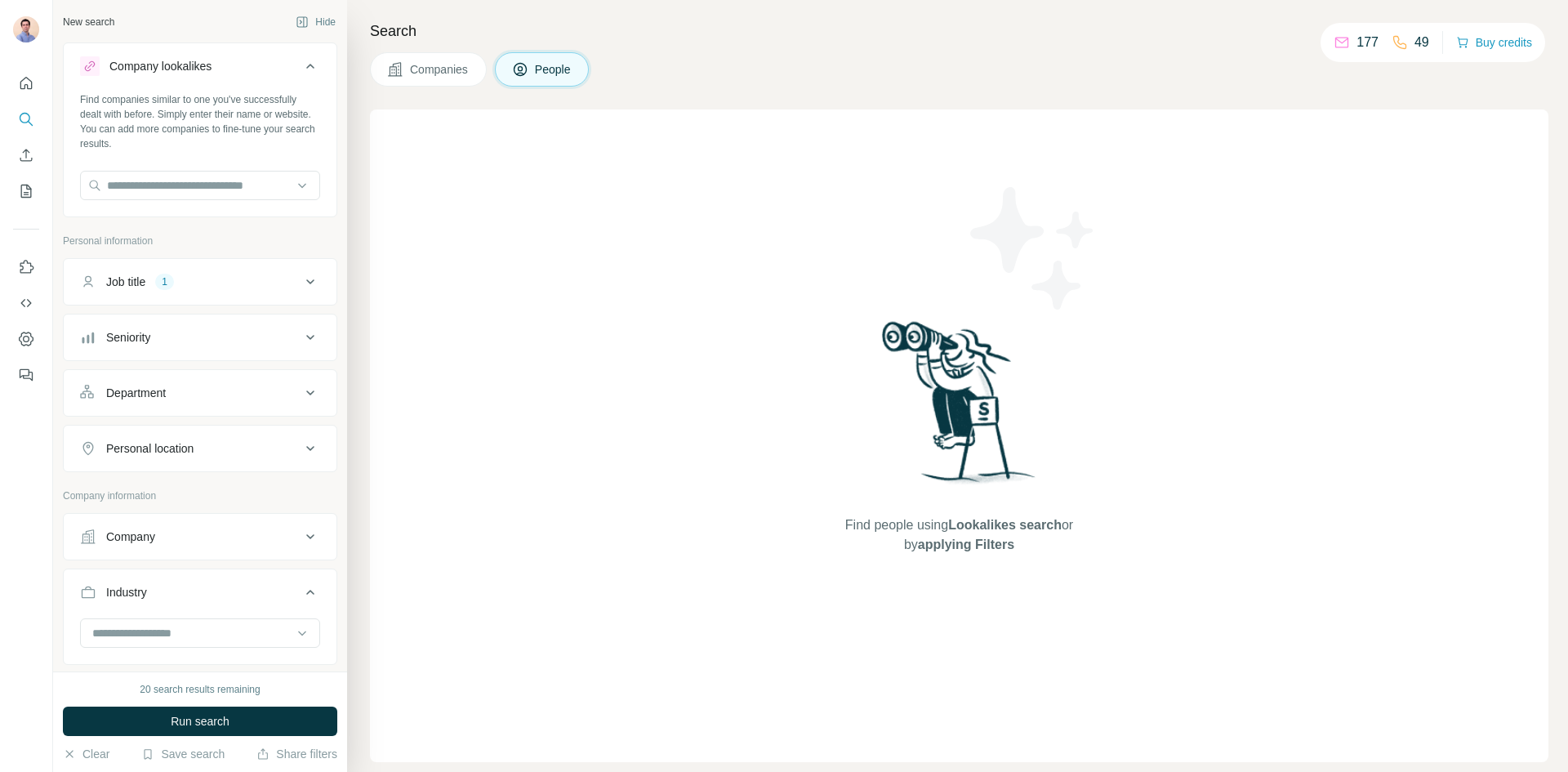
click at [189, 65] on div "Company lookalikes" at bounding box center [160, 66] width 102 height 16
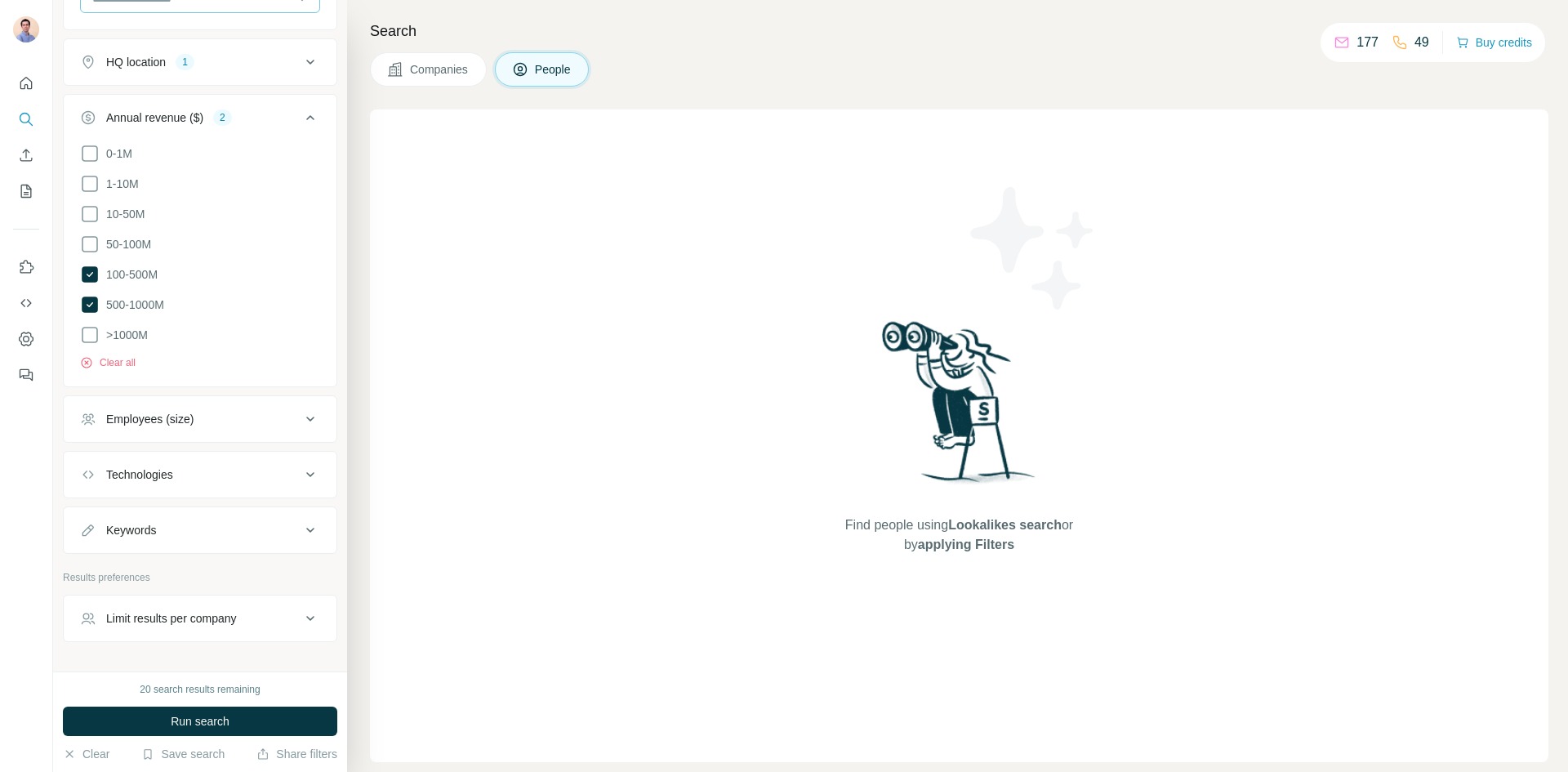
scroll to position [548, 0]
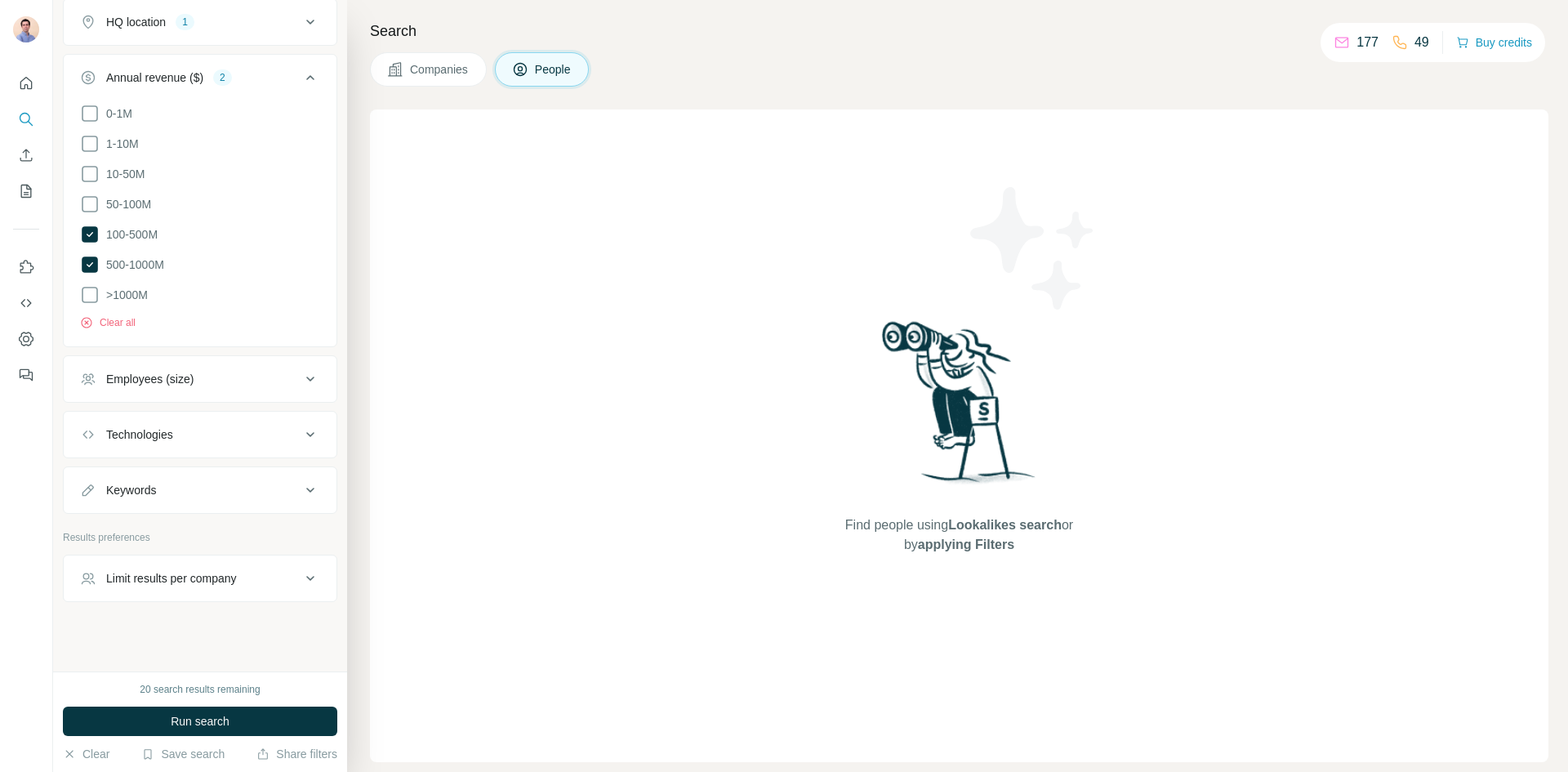
click at [207, 573] on div "Limit results per company" at bounding box center [172, 579] width 131 height 16
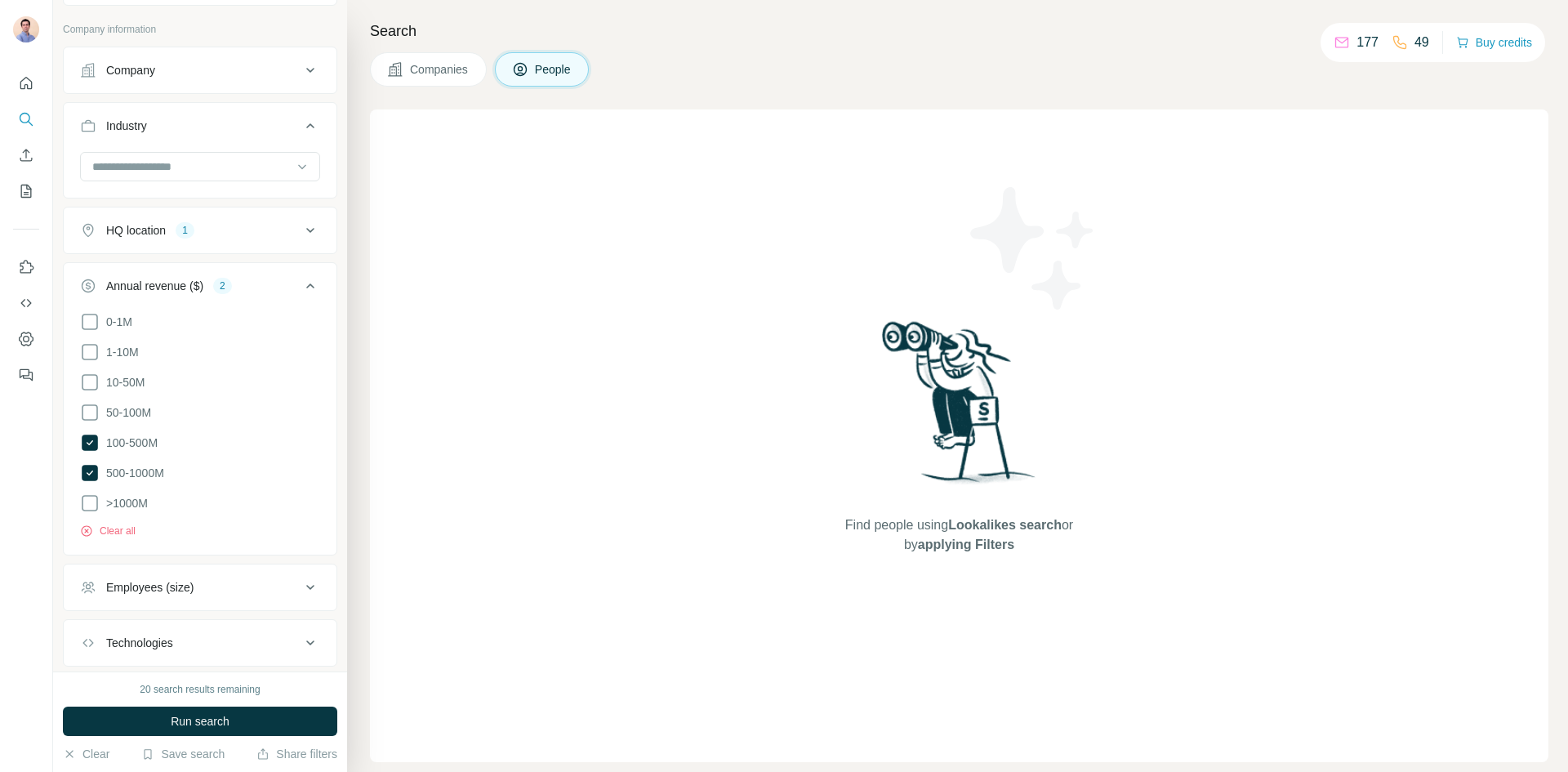
scroll to position [0, 0]
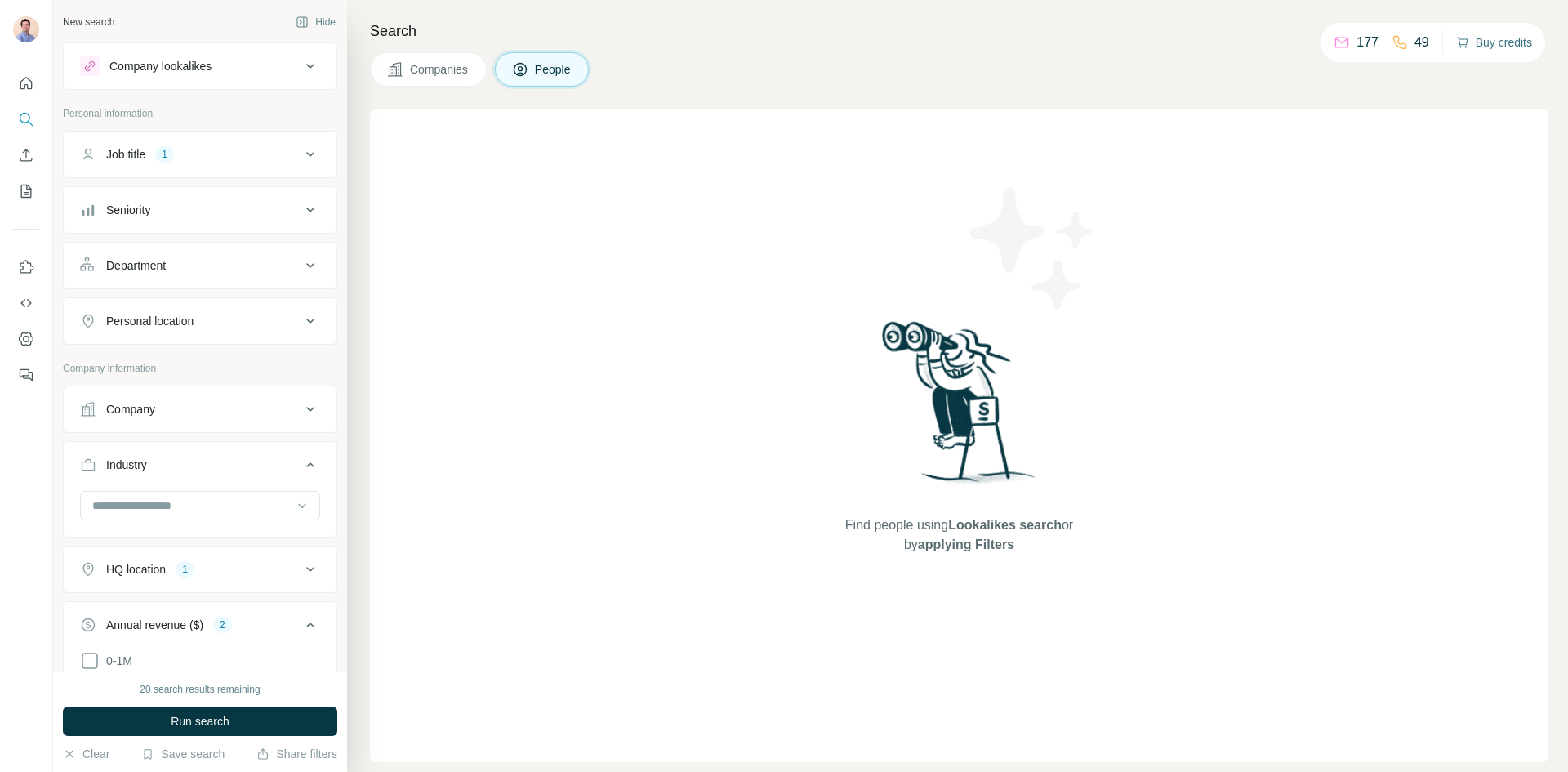
click at [1507, 42] on button "Buy credits" at bounding box center [1495, 42] width 76 height 23
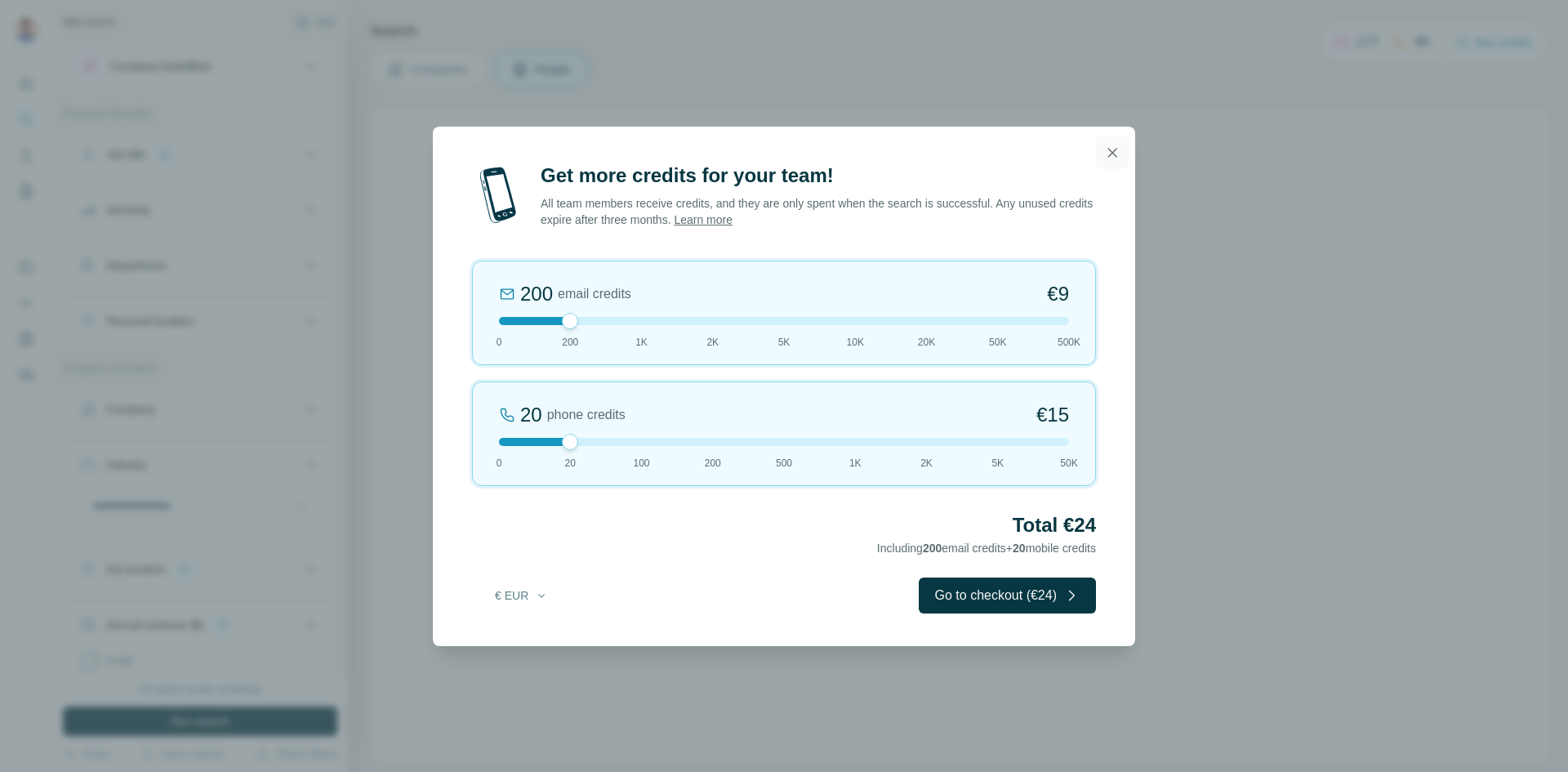
click at [1118, 149] on icon "button" at bounding box center [1113, 153] width 16 height 16
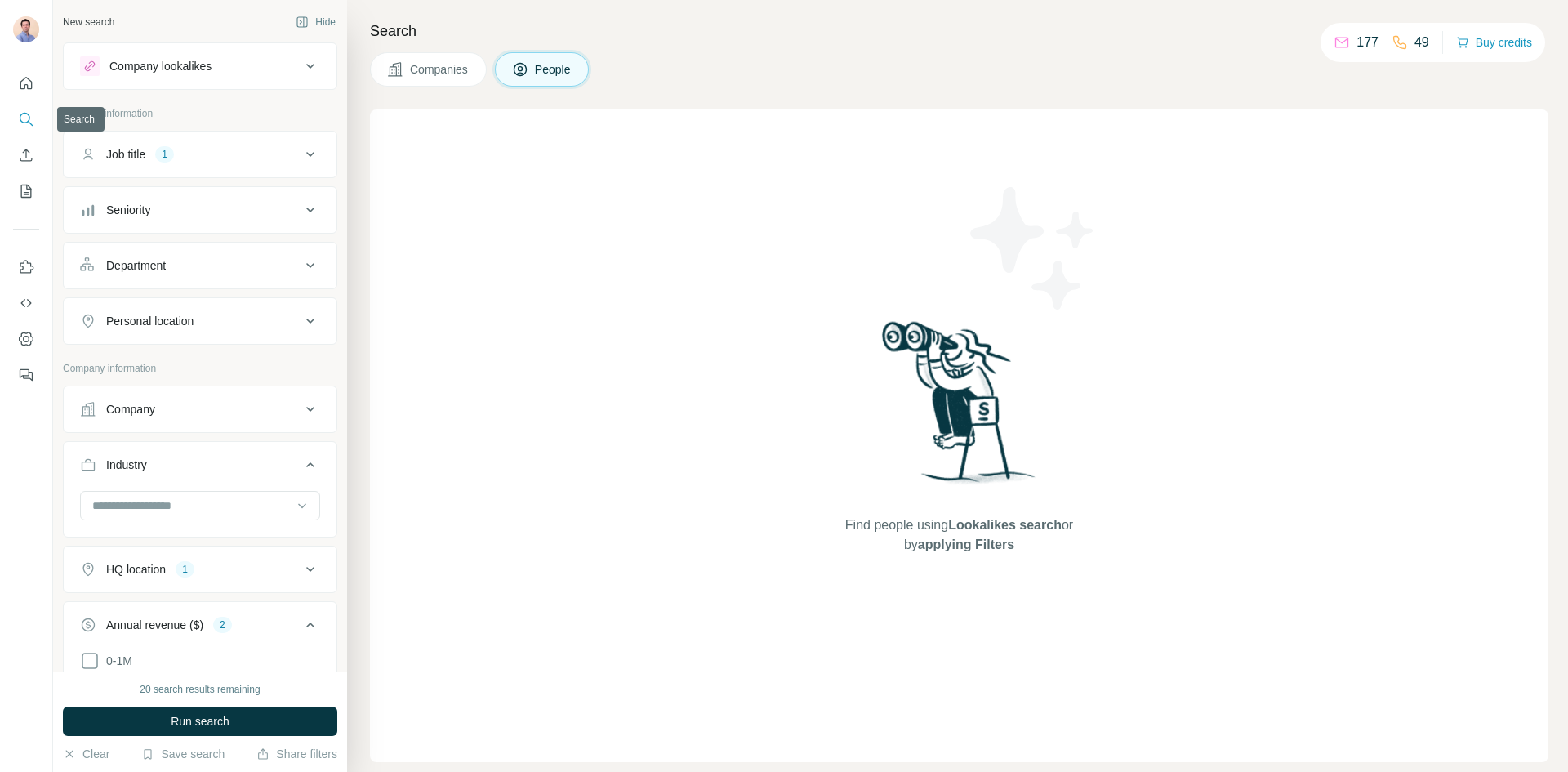
drag, startPoint x: 23, startPoint y: 118, endPoint x: 22, endPoint y: 109, distance: 9.1
click at [22, 109] on button "Search" at bounding box center [25, 119] width 26 height 30
click at [22, 158] on icon "Enrich CSV" at bounding box center [26, 155] width 16 height 16
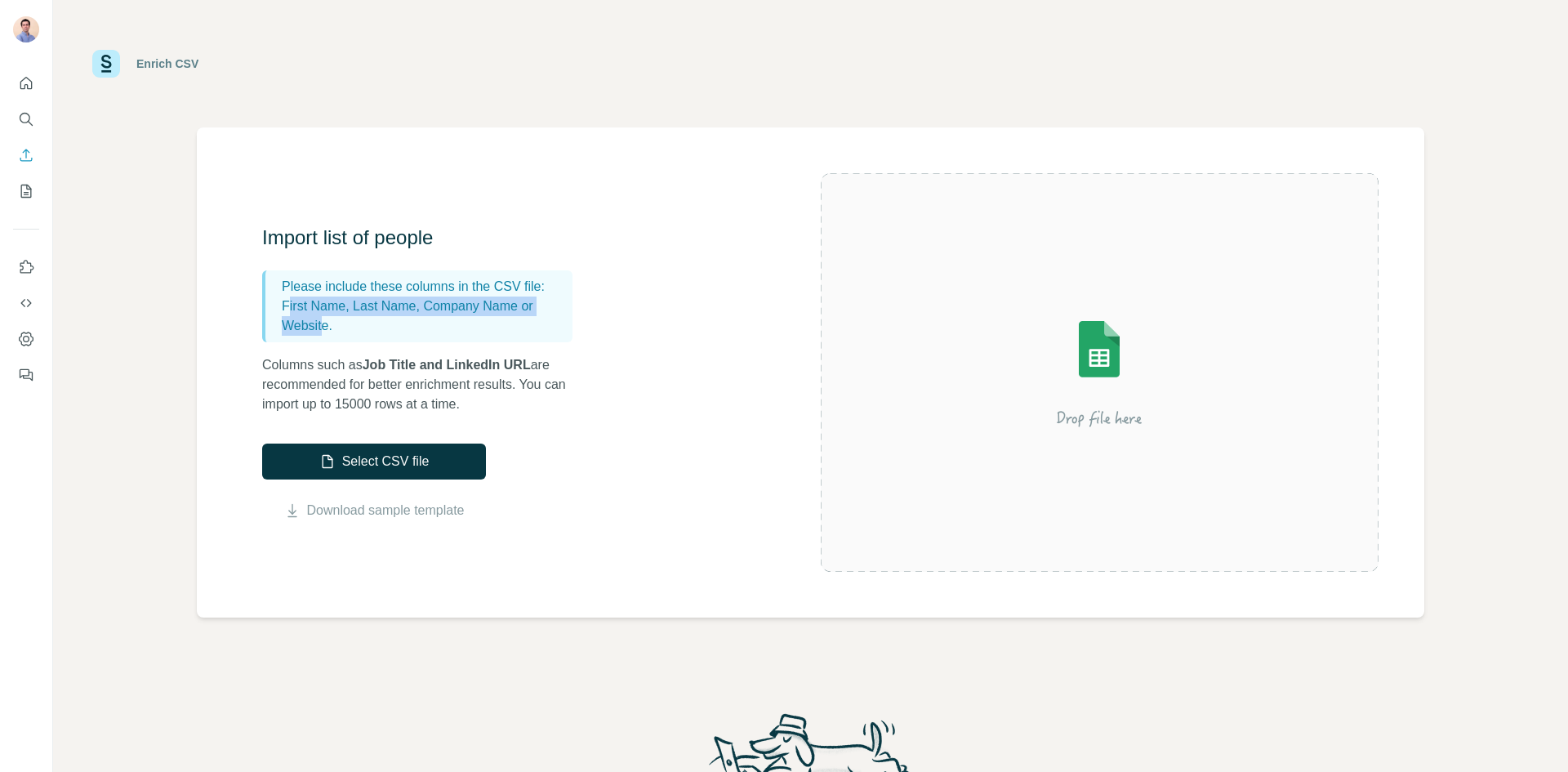
drag, startPoint x: 289, startPoint y: 310, endPoint x: 327, endPoint y: 322, distance: 39.8
click at [327, 322] on p "First Name, Last Name, Company Name or Website." at bounding box center [424, 315] width 285 height 39
click at [624, 372] on div "Import list of people Please include these columns in the CSV file: First Name,…" at bounding box center [541, 372] width 559 height 296
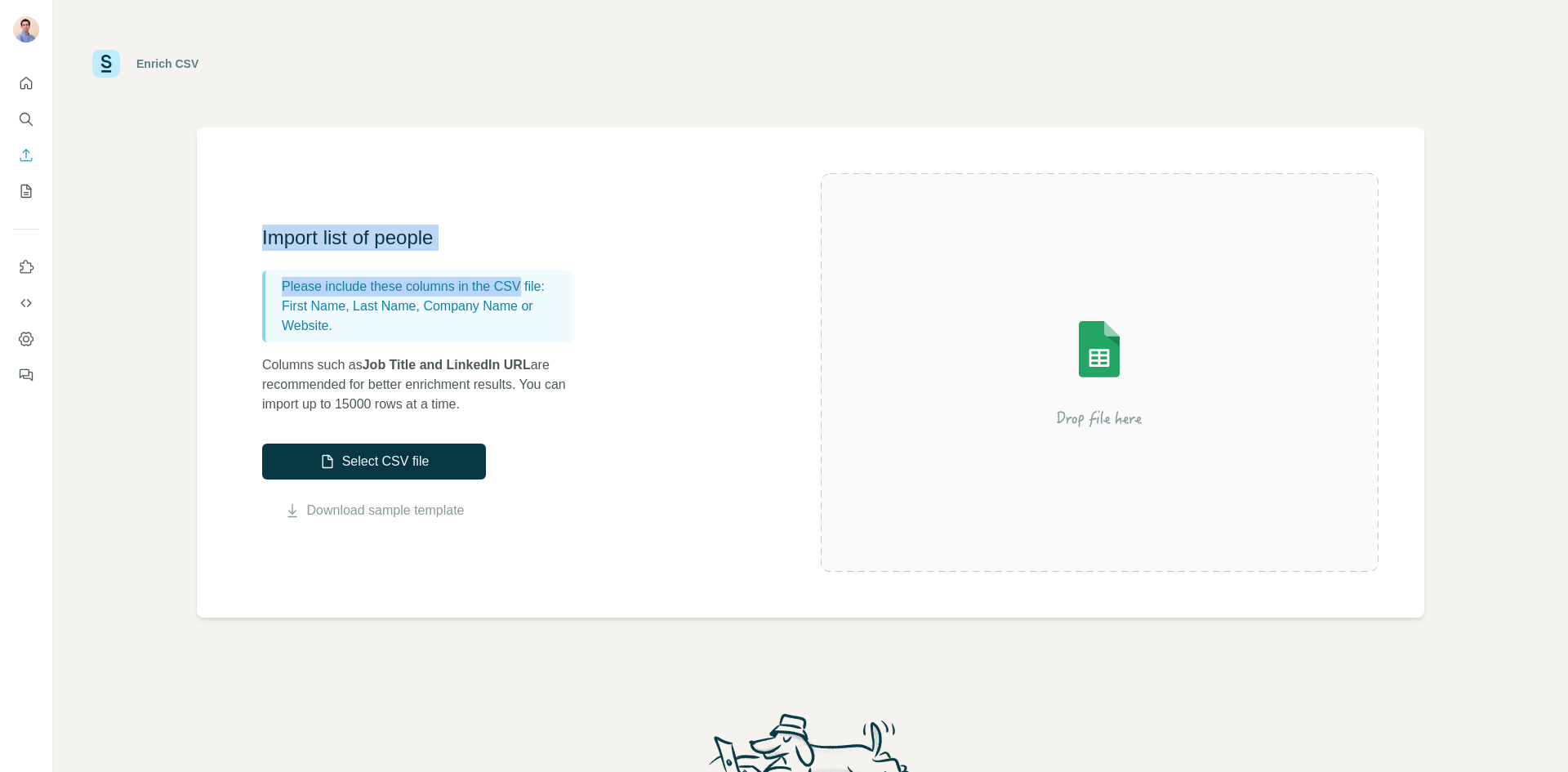
drag, startPoint x: 319, startPoint y: 240, endPoint x: 535, endPoint y: 272, distance: 218.4
click at [535, 272] on div "Import list of people Please include these columns in the CSV file: First Name,…" at bounding box center [811, 372] width 1228 height 490
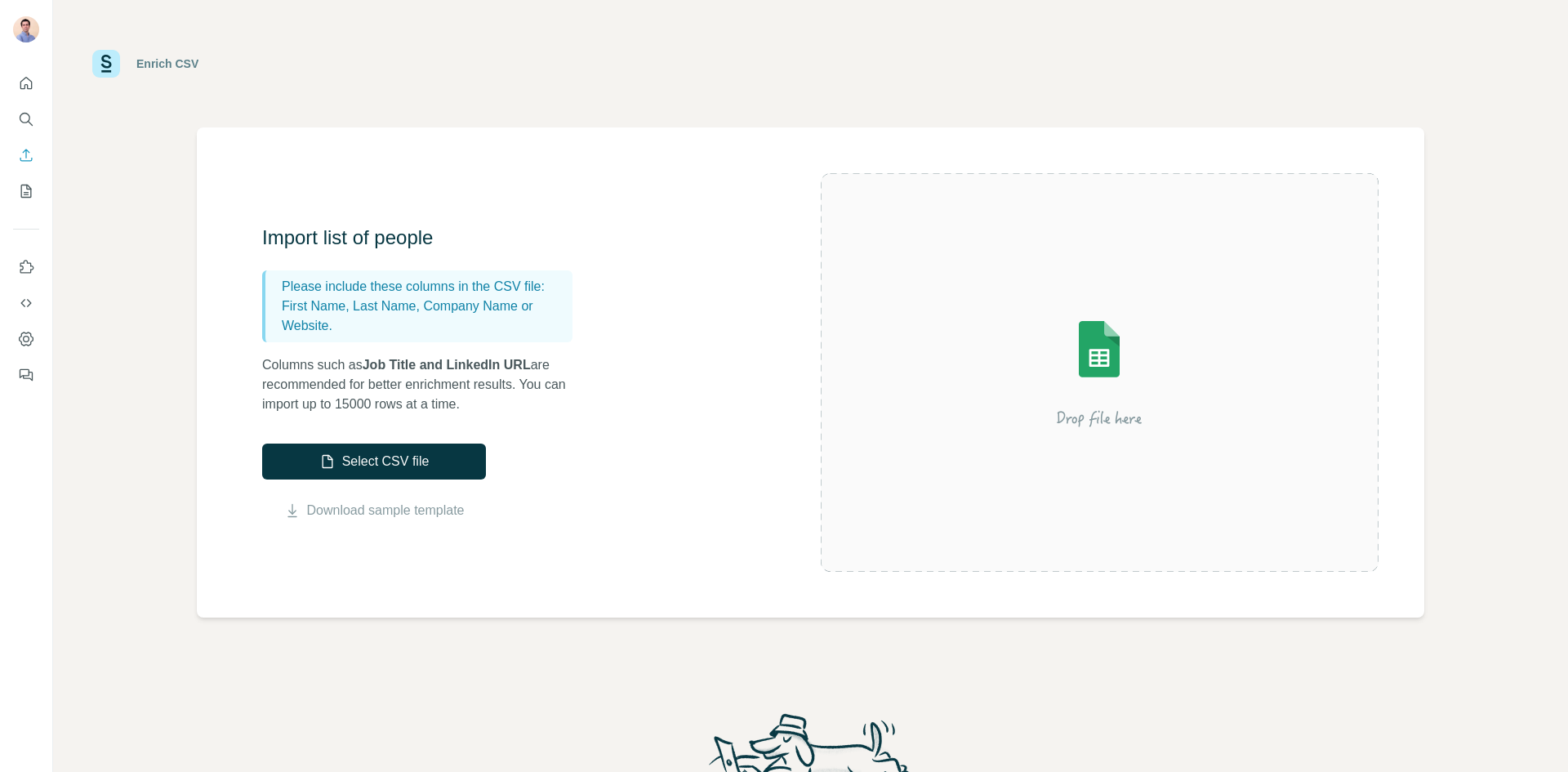
click at [616, 419] on div "Import list of people Please include these columns in the CSV file: First Name,…" at bounding box center [541, 372] width 559 height 296
click at [17, 113] on button "Search" at bounding box center [25, 119] width 26 height 30
